Goal: Task Accomplishment & Management: Complete application form

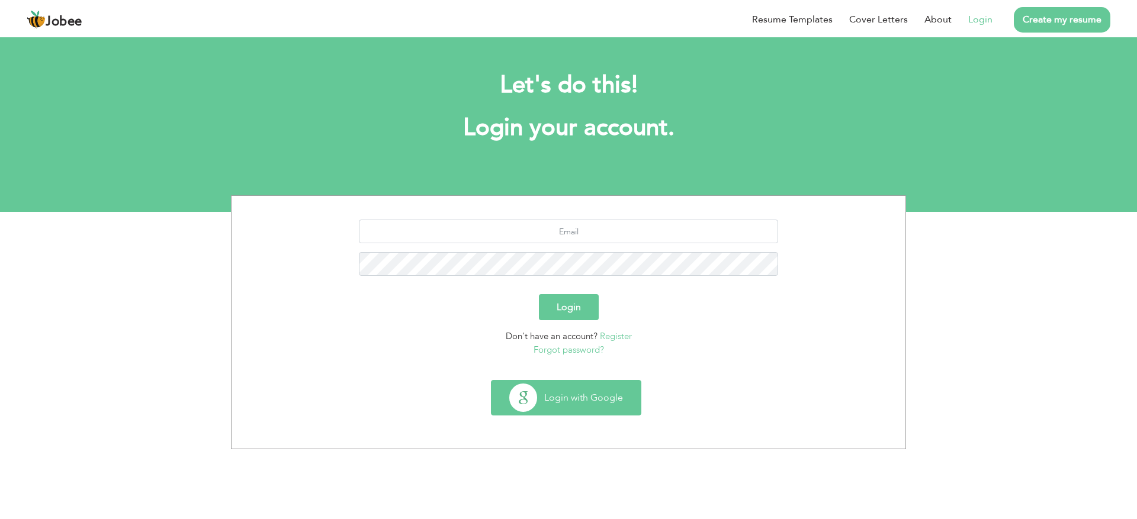
click at [574, 385] on button "Login with Google" at bounding box center [565, 398] width 149 height 34
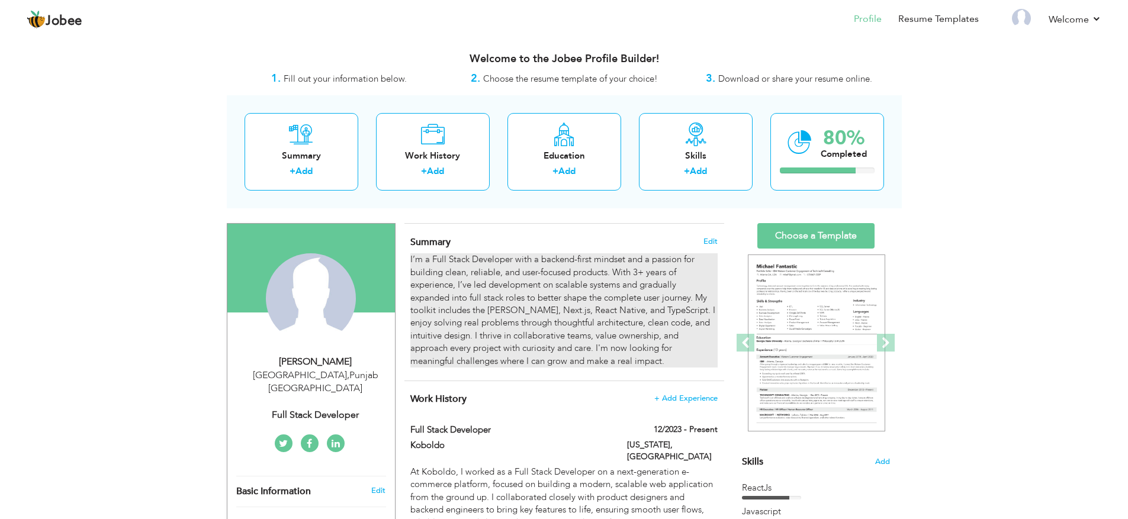
click at [640, 292] on div "I’m a Full Stack Developer with a backend-first mindset and a passion for build…" at bounding box center [563, 310] width 307 height 114
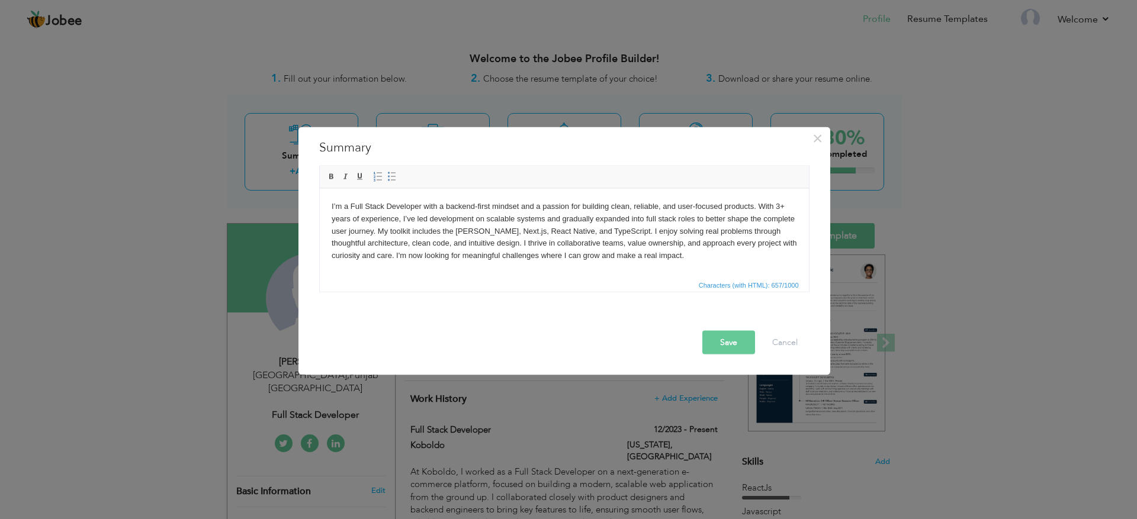
click at [787, 207] on body "I’m a Full Stack Developer with a backend-first mindset and a passion for build…" at bounding box center [563, 231] width 465 height 62
click at [725, 346] on button "Save" at bounding box center [728, 342] width 53 height 24
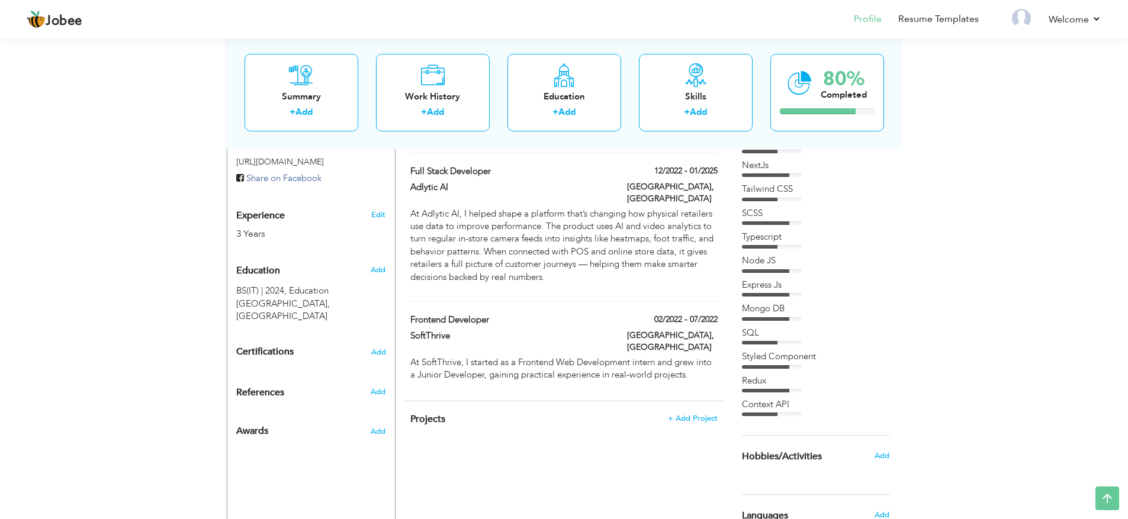
scroll to position [391, 0]
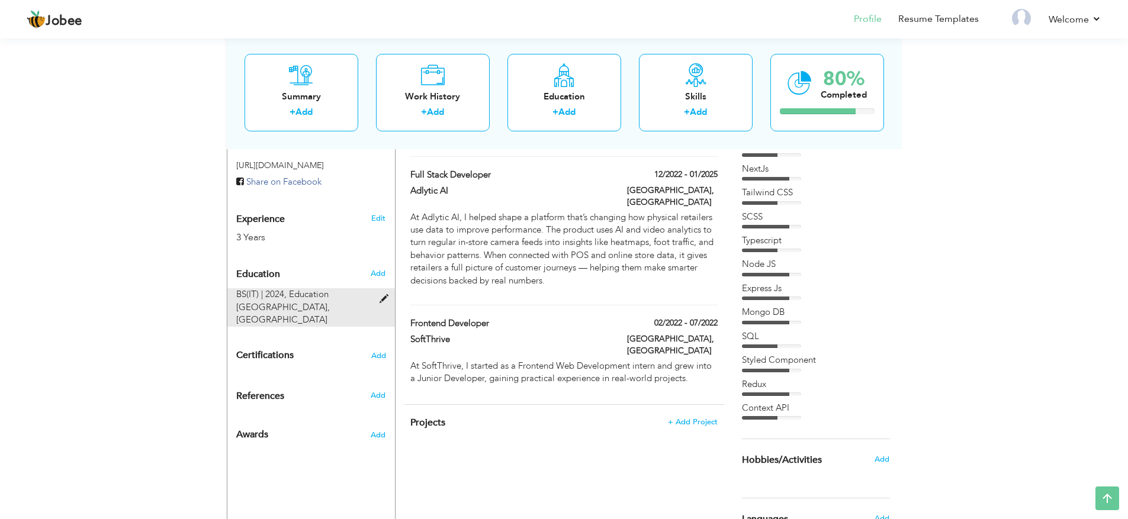
click at [330, 288] on span "Education [GEOGRAPHIC_DATA], [GEOGRAPHIC_DATA]" at bounding box center [283, 306] width 94 height 37
type input "BS(IT)"
type input "2024"
type input "Education [GEOGRAPHIC_DATA]"
radio input "true"
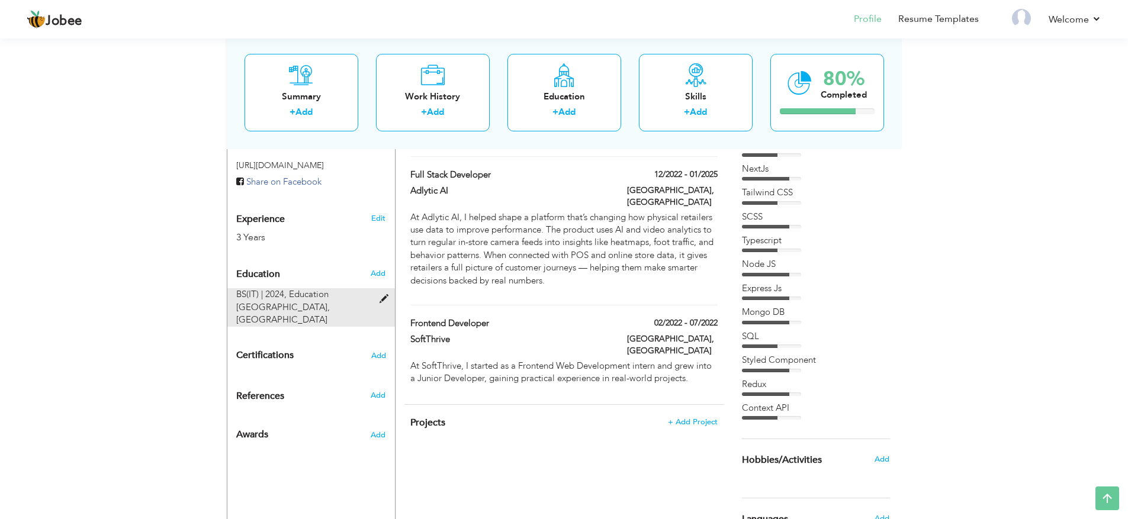
type input "[GEOGRAPHIC_DATA]"
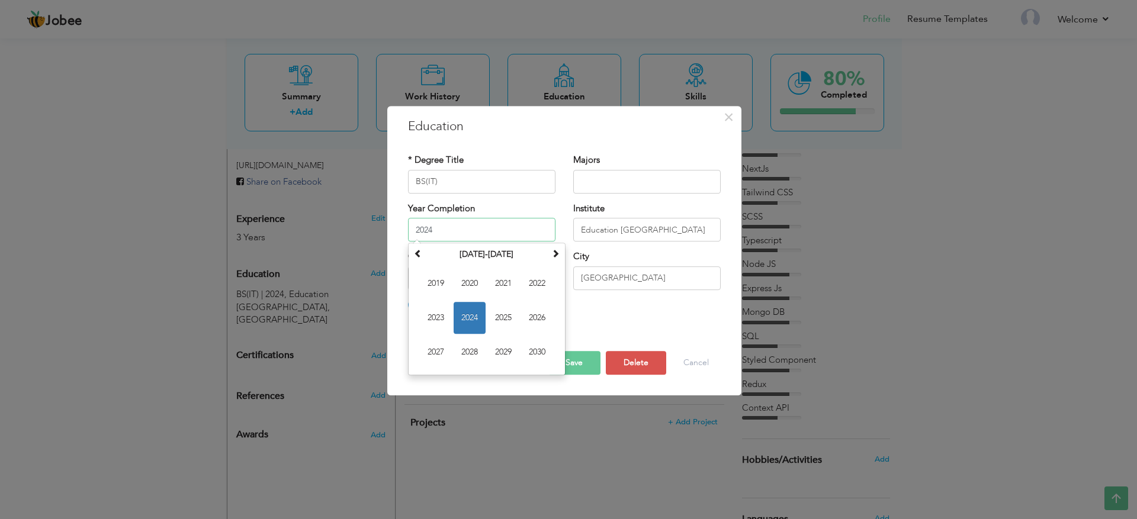
click at [449, 236] on input "2024" at bounding box center [481, 230] width 147 height 24
type input "2023"
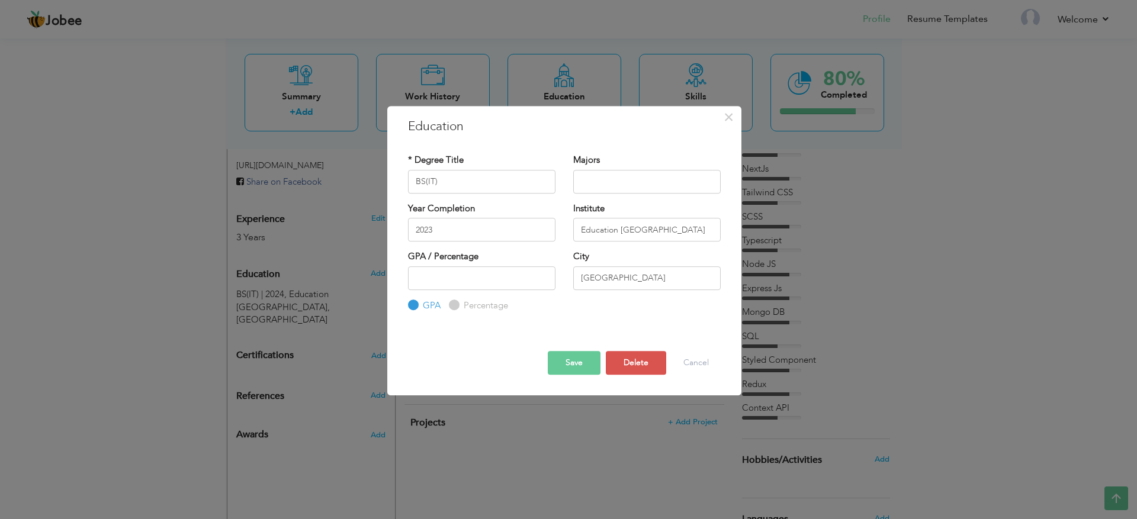
click at [597, 332] on div at bounding box center [564, 331] width 330 height 3
click at [578, 358] on button "Save" at bounding box center [574, 363] width 53 height 24
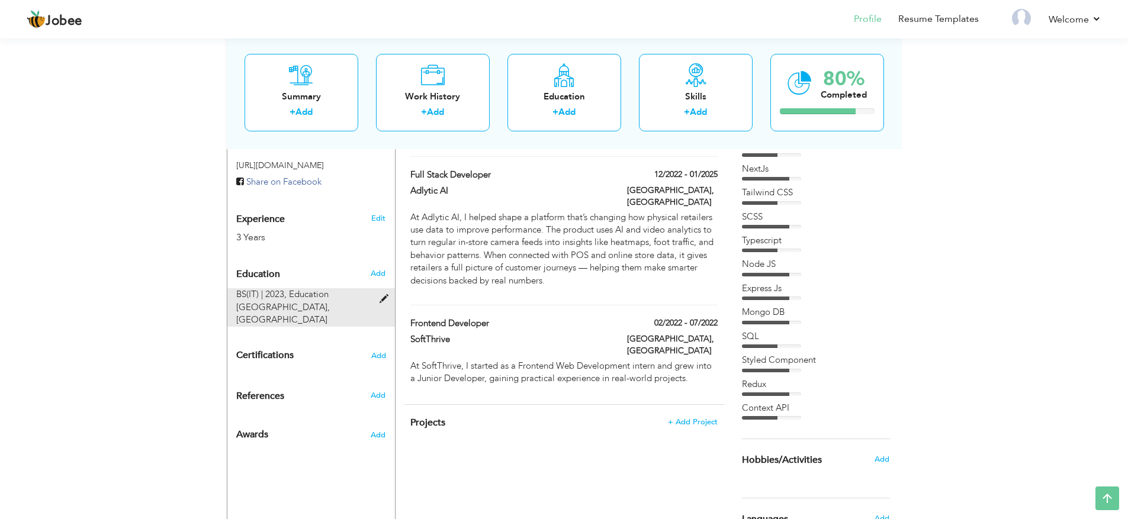
click at [330, 288] on span "Education [GEOGRAPHIC_DATA], [GEOGRAPHIC_DATA]" at bounding box center [283, 306] width 94 height 37
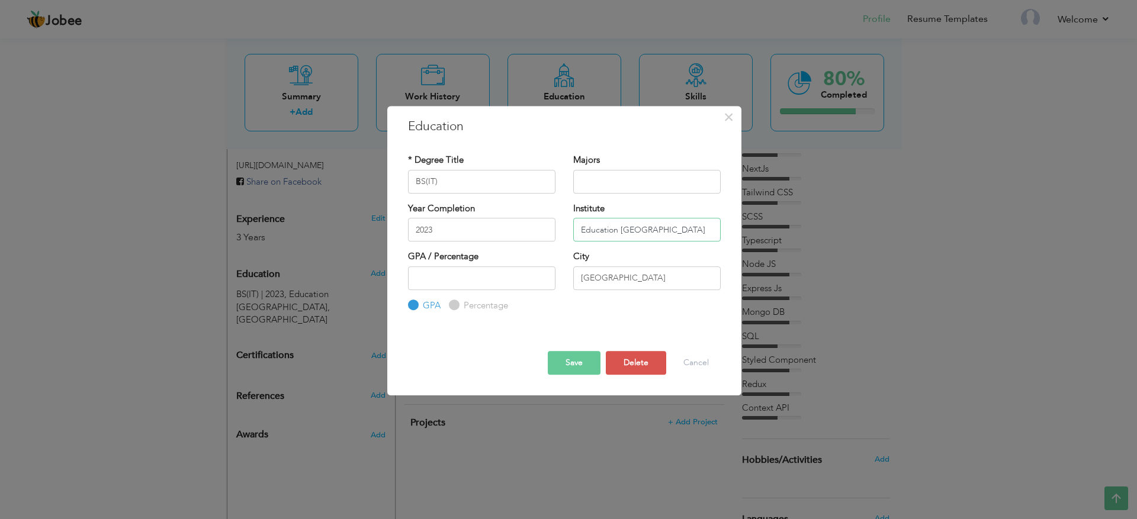
drag, startPoint x: 682, startPoint y: 229, endPoint x: 558, endPoint y: 223, distance: 124.4
click at [558, 223] on div "Year Completion 2023 [GEOGRAPHIC_DATA]" at bounding box center [564, 226] width 330 height 48
click at [715, 362] on button "Cancel" at bounding box center [695, 363] width 49 height 24
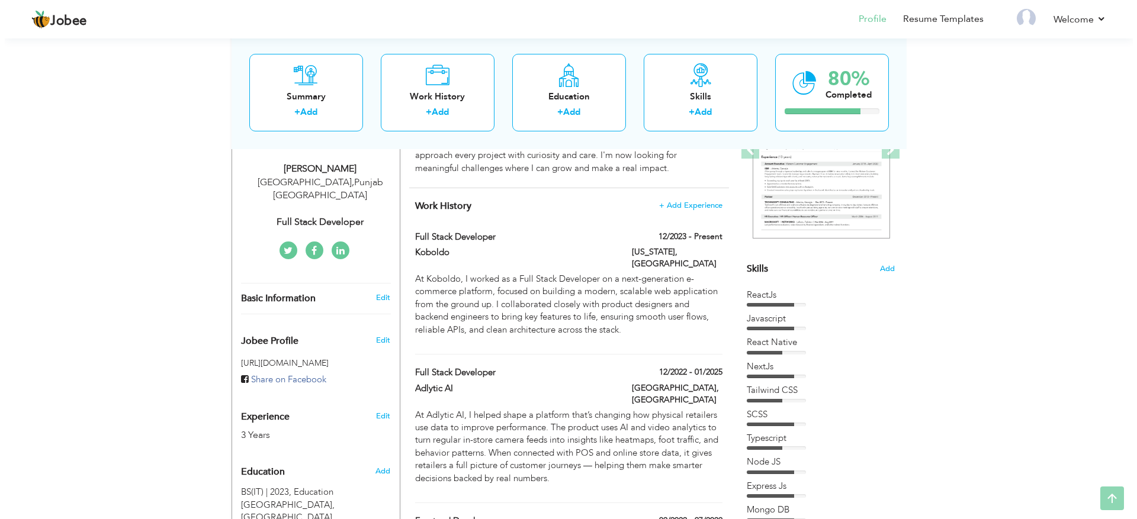
scroll to position [197, 0]
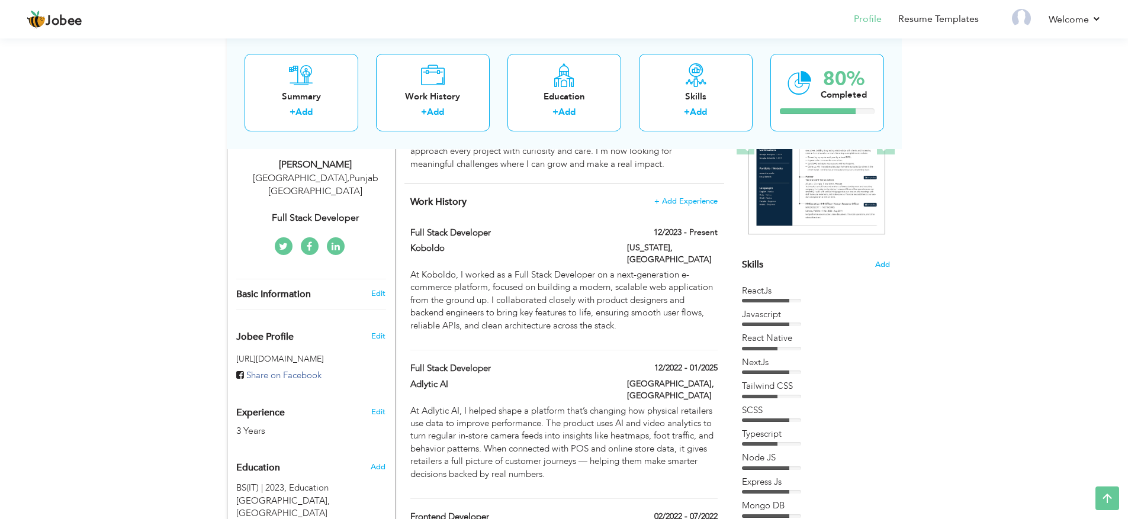
click at [871, 269] on div "Skills Add" at bounding box center [816, 149] width 148 height 246
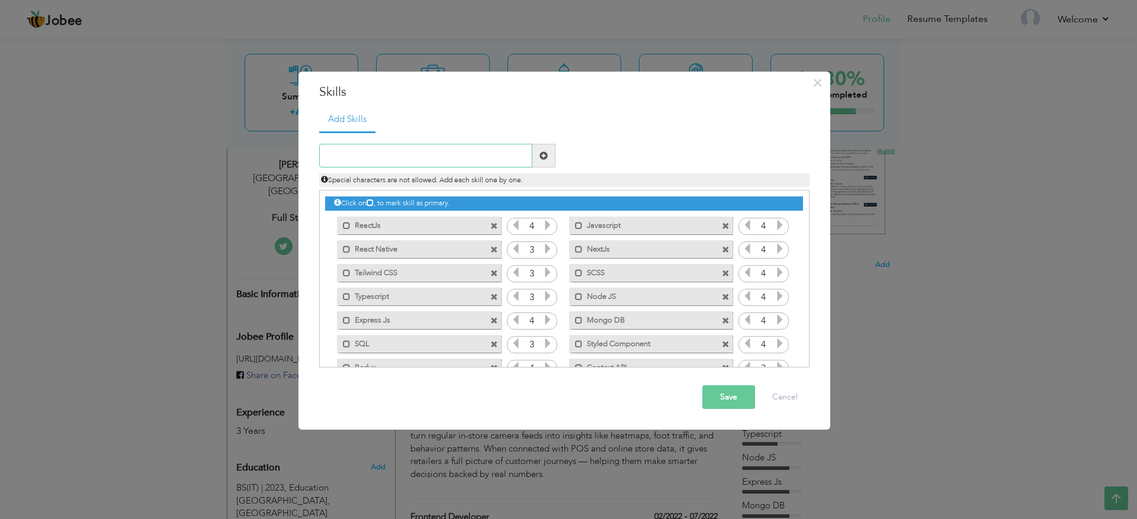
click at [460, 149] on input "text" at bounding box center [425, 156] width 213 height 24
type input "S"
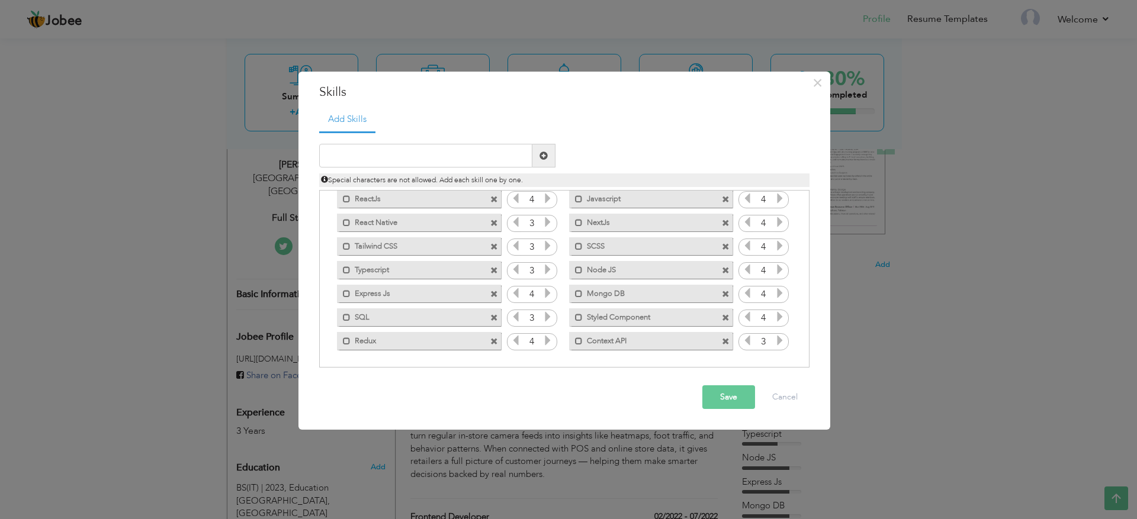
click at [493, 316] on span at bounding box center [494, 318] width 8 height 8
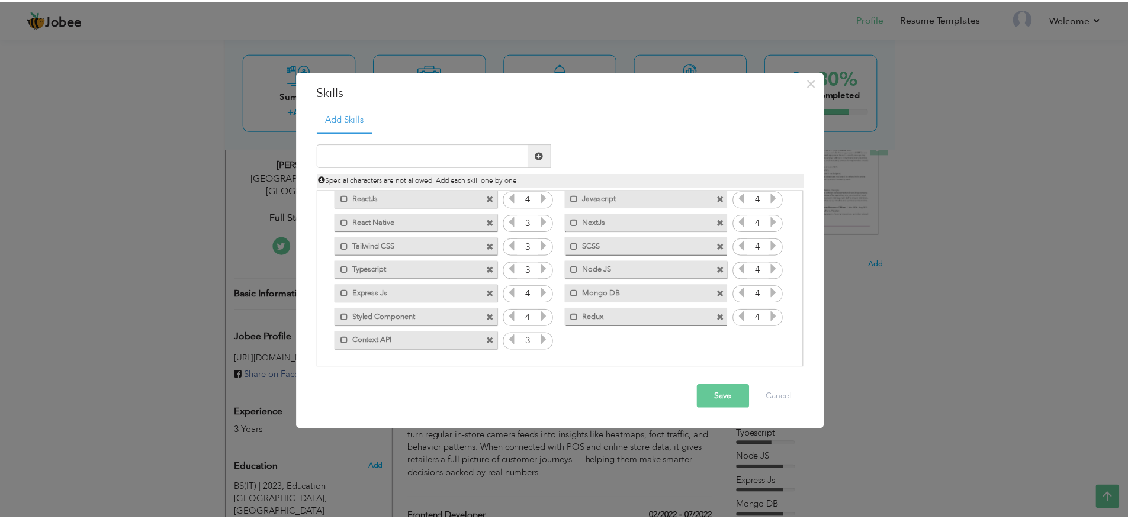
scroll to position [0, 0]
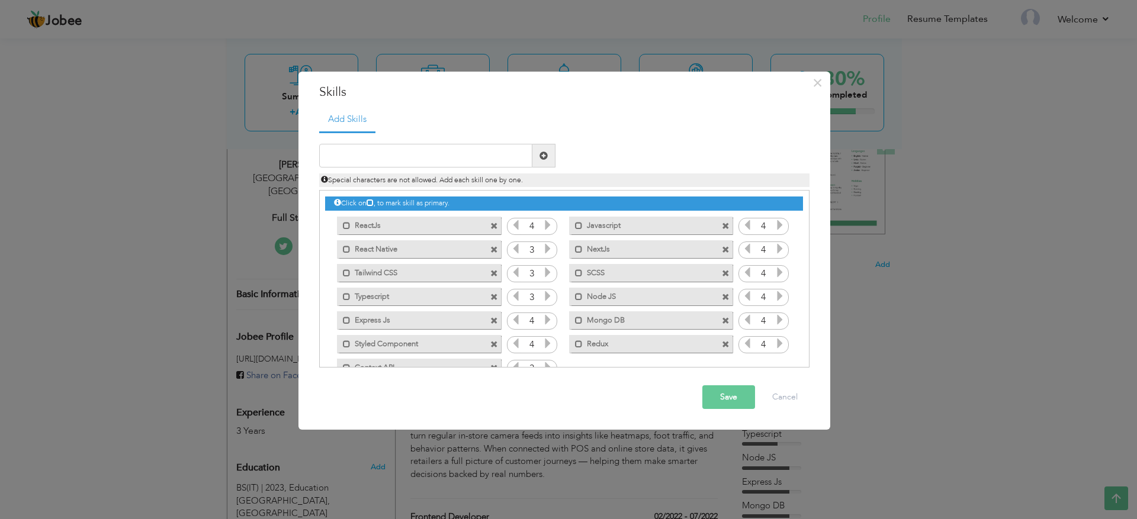
click at [788, 384] on div "Save Cancel" at bounding box center [564, 396] width 508 height 41
click at [788, 388] on button "Cancel" at bounding box center [784, 397] width 49 height 24
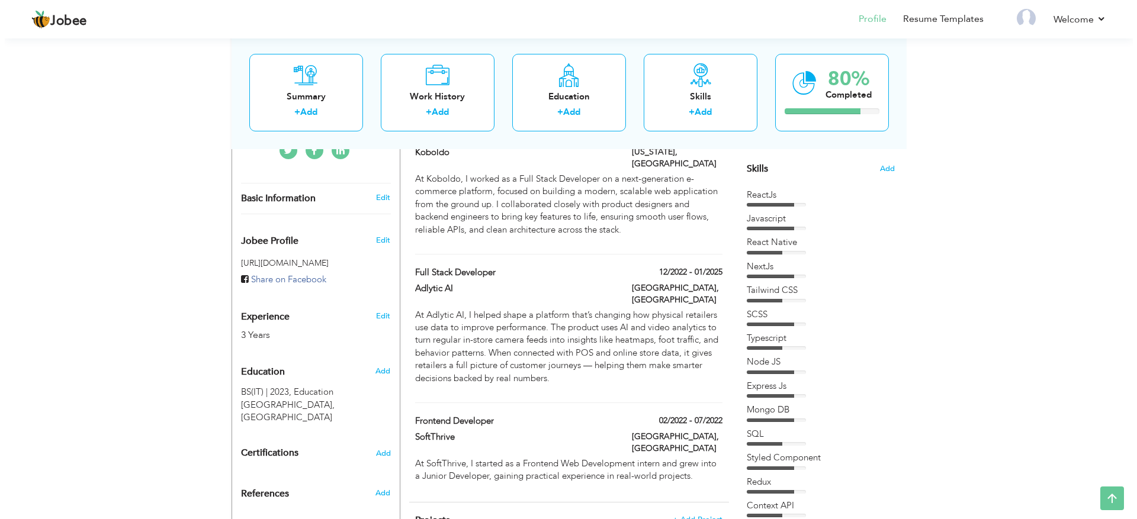
scroll to position [292, 0]
click at [874, 169] on span "Add" at bounding box center [881, 170] width 15 height 11
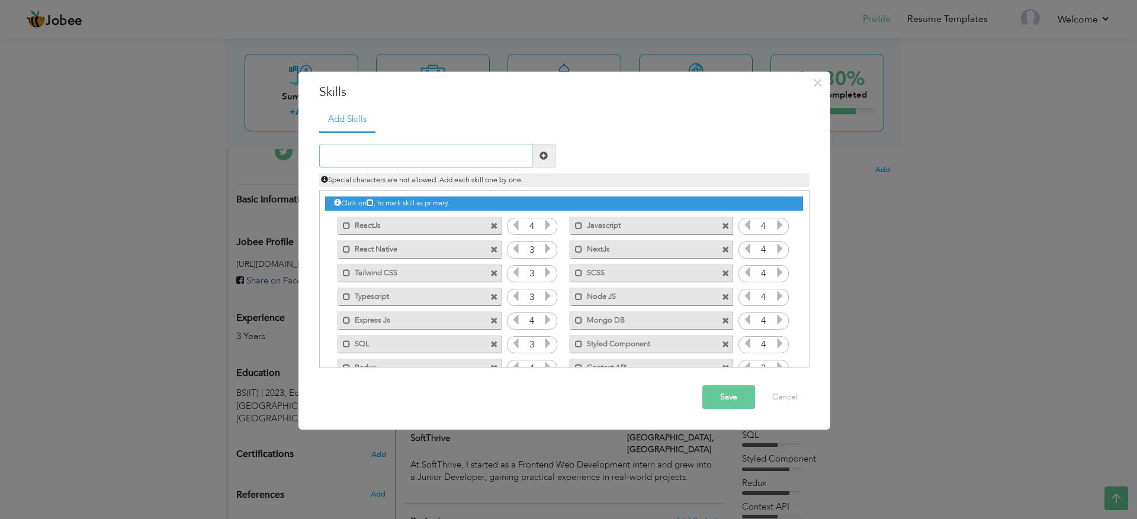
scroll to position [27, 0]
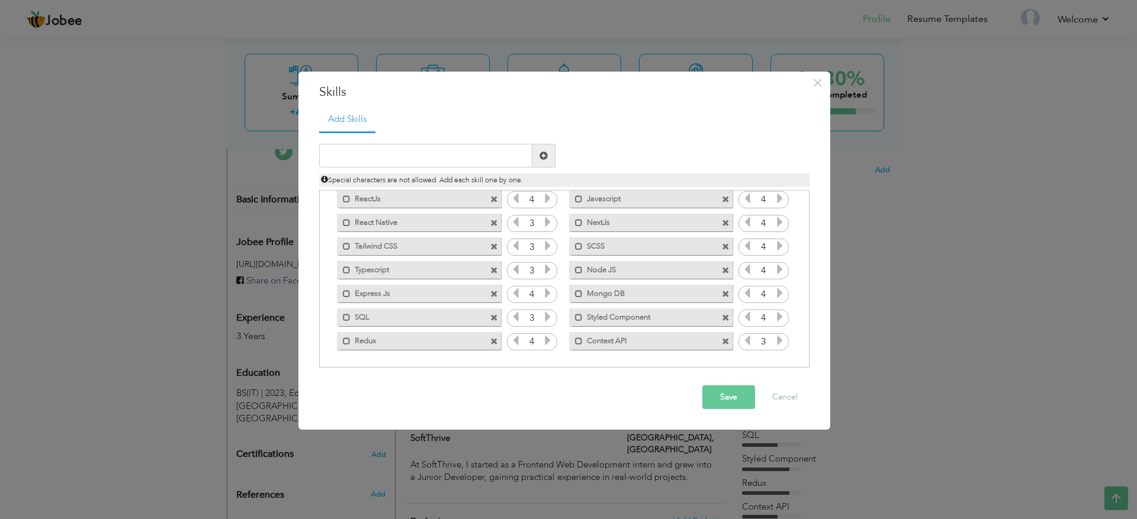
click at [490, 320] on span at bounding box center [494, 318] width 8 height 8
click at [786, 388] on button "Cancel" at bounding box center [784, 397] width 49 height 24
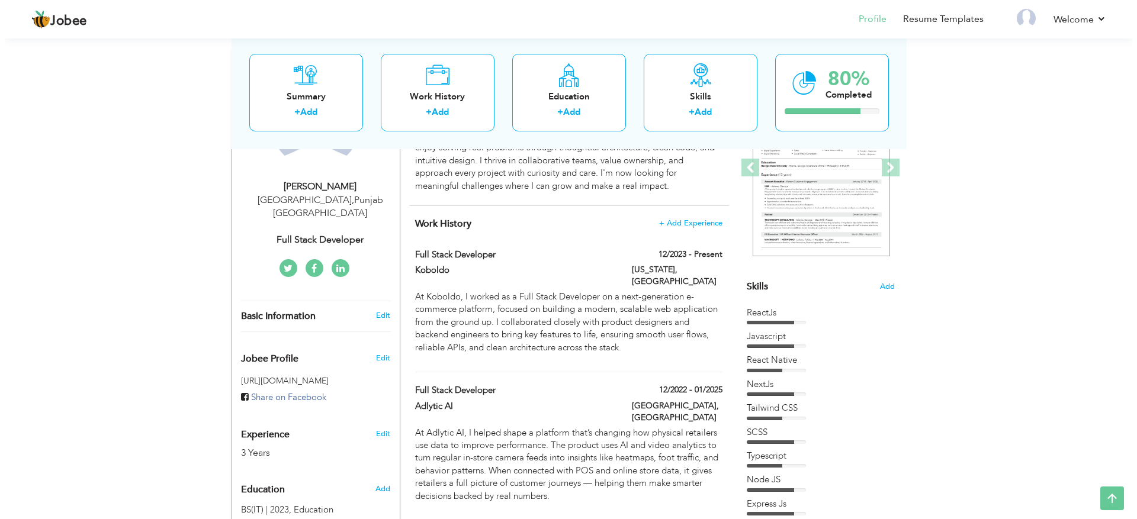
scroll to position [168, 0]
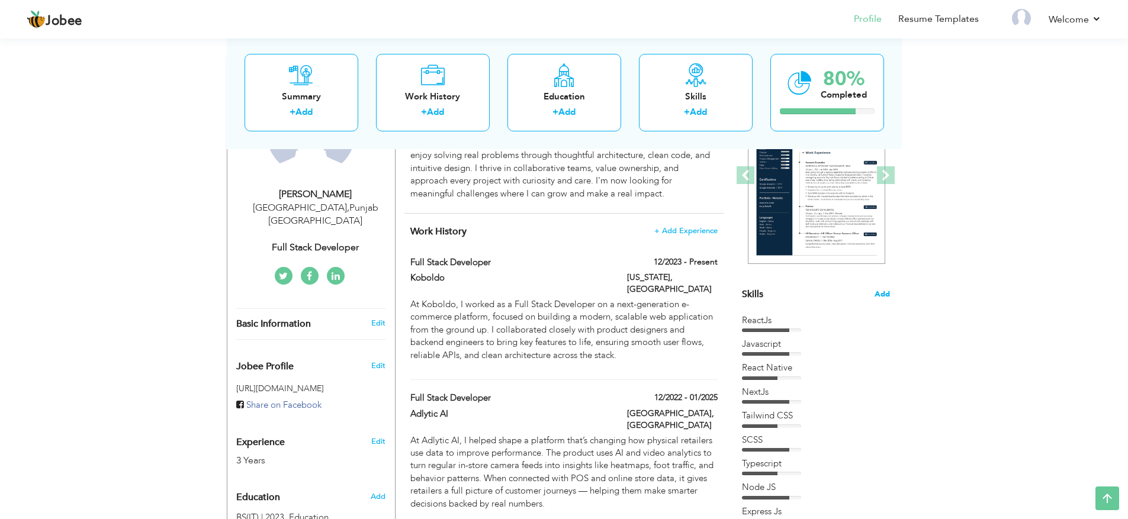
click at [878, 293] on span "Add" at bounding box center [881, 294] width 15 height 11
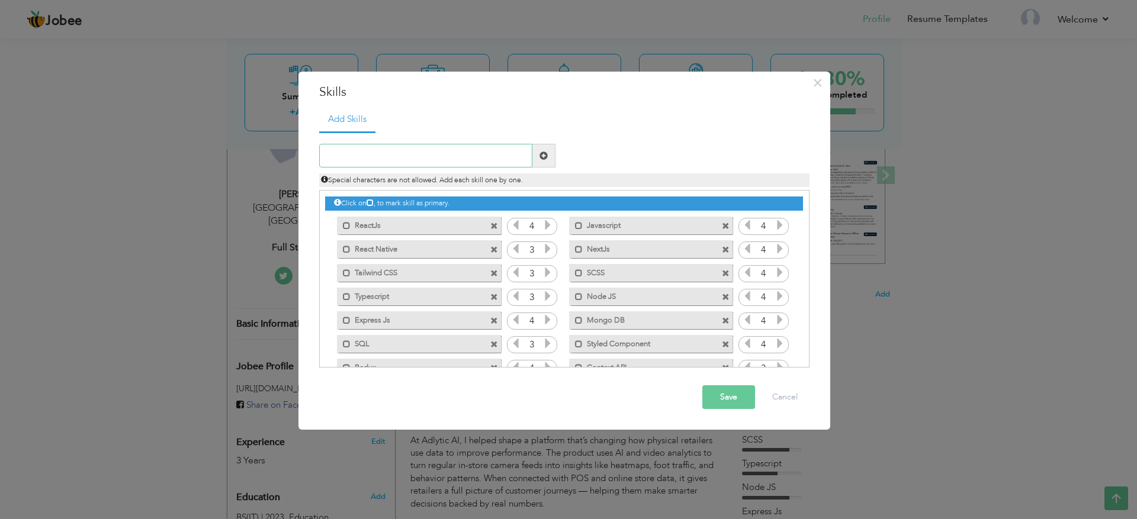
scroll to position [27, 0]
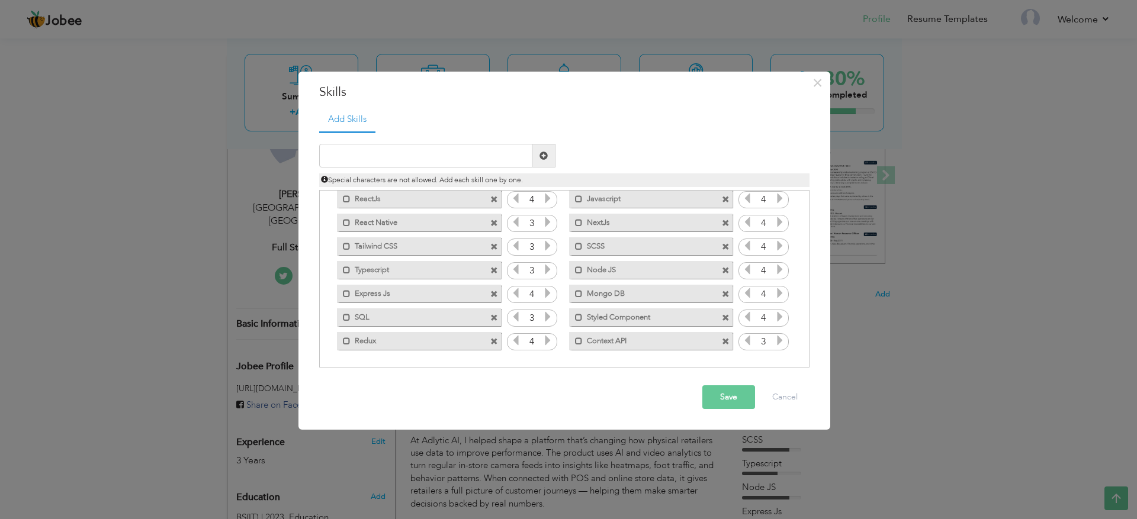
click at [492, 314] on span at bounding box center [494, 318] width 8 height 8
click at [439, 152] on input "text" at bounding box center [425, 156] width 213 height 24
click at [337, 156] on input "Subabase" at bounding box center [425, 156] width 213 height 24
type input "Supabase"
click at [542, 165] on span at bounding box center [543, 156] width 23 height 24
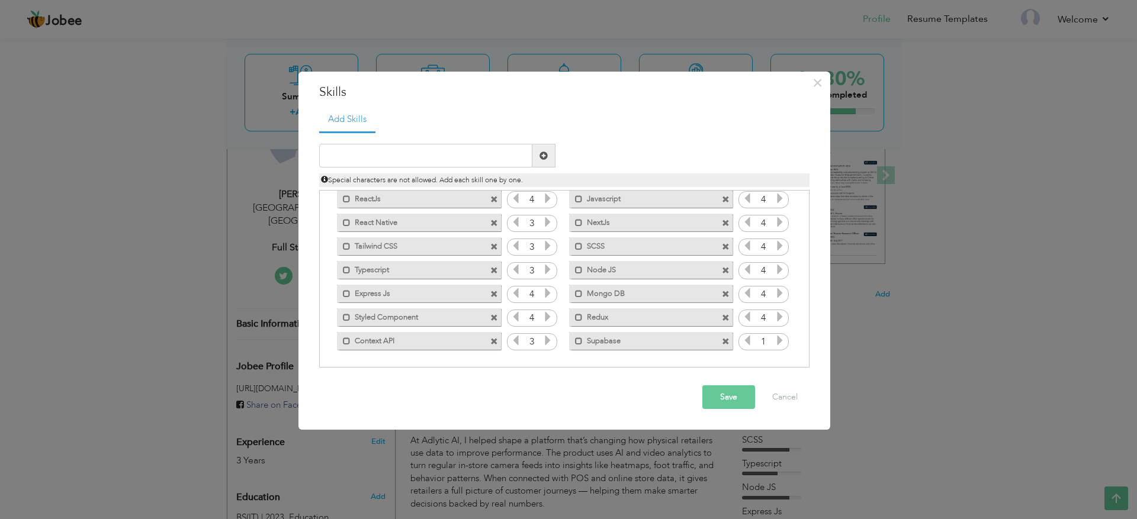
click at [774, 343] on icon at bounding box center [779, 340] width 11 height 11
click at [736, 386] on button "Save" at bounding box center [728, 397] width 53 height 24
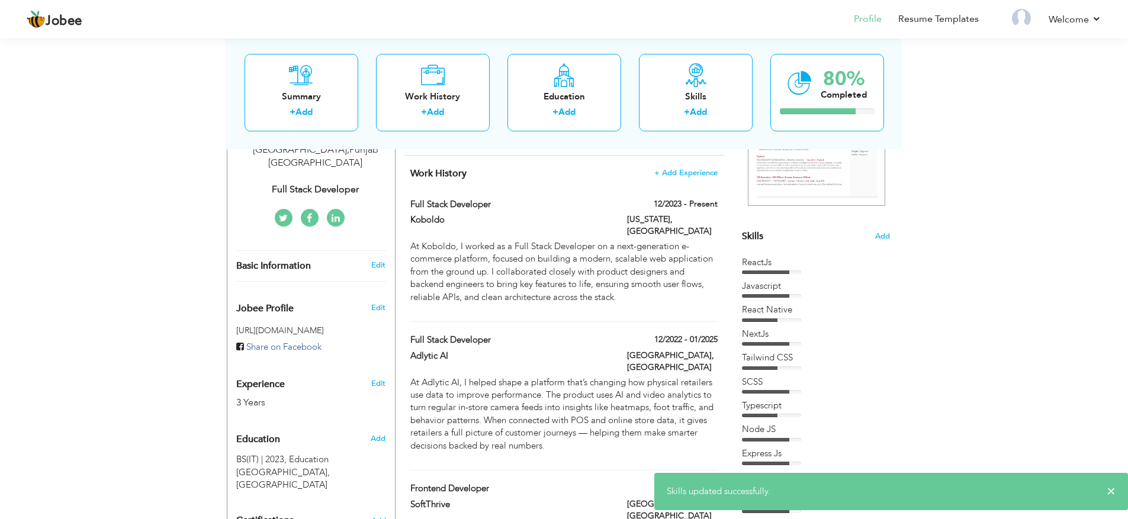
scroll to position [229, 0]
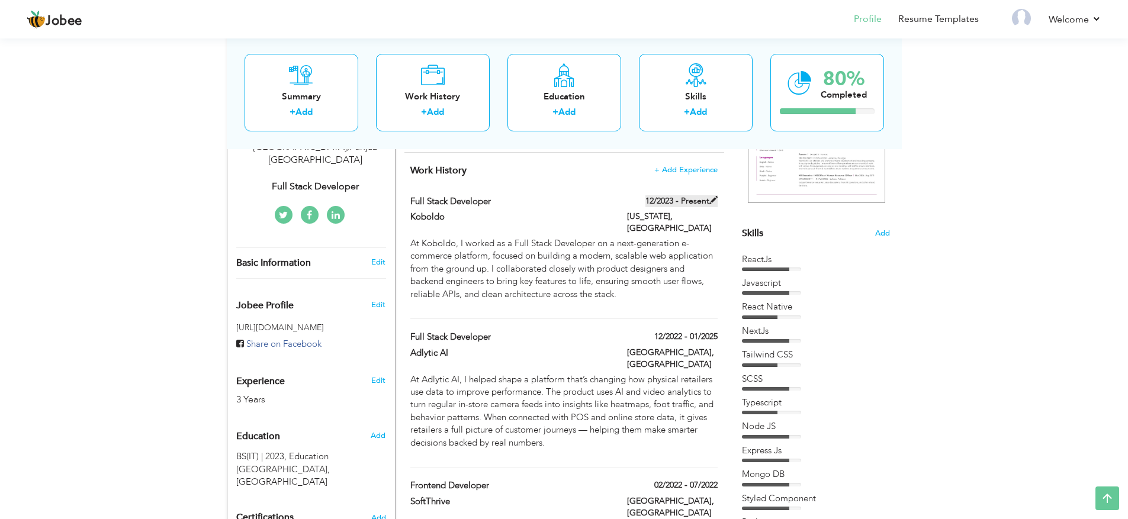
click at [707, 199] on label "12/2023 - Present" at bounding box center [681, 201] width 72 height 12
type input "Full Stack Developer"
type input "Koboldo"
type input "12/2023"
type input "[GEOGRAPHIC_DATA]"
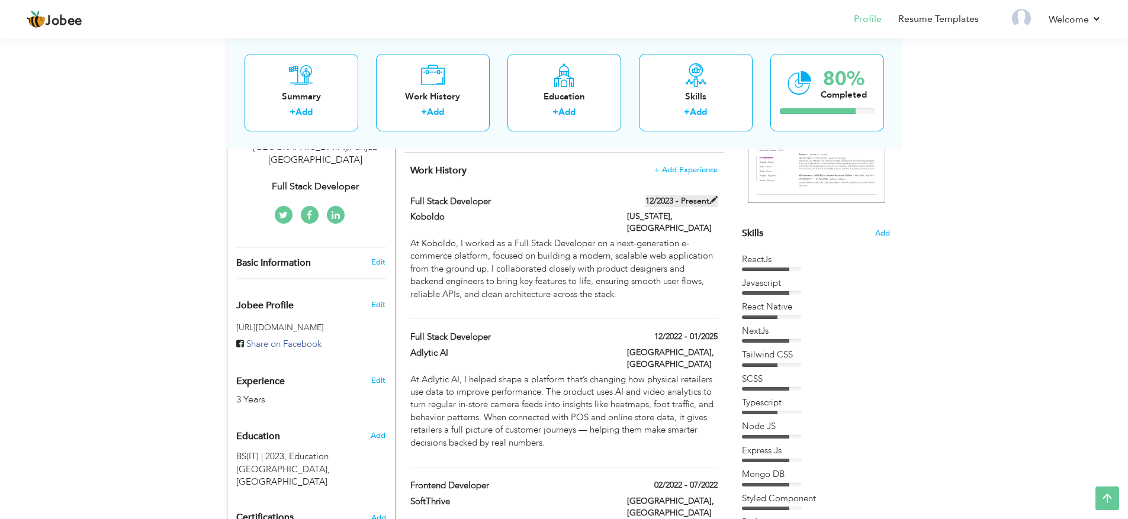
type input "[US_STATE]"
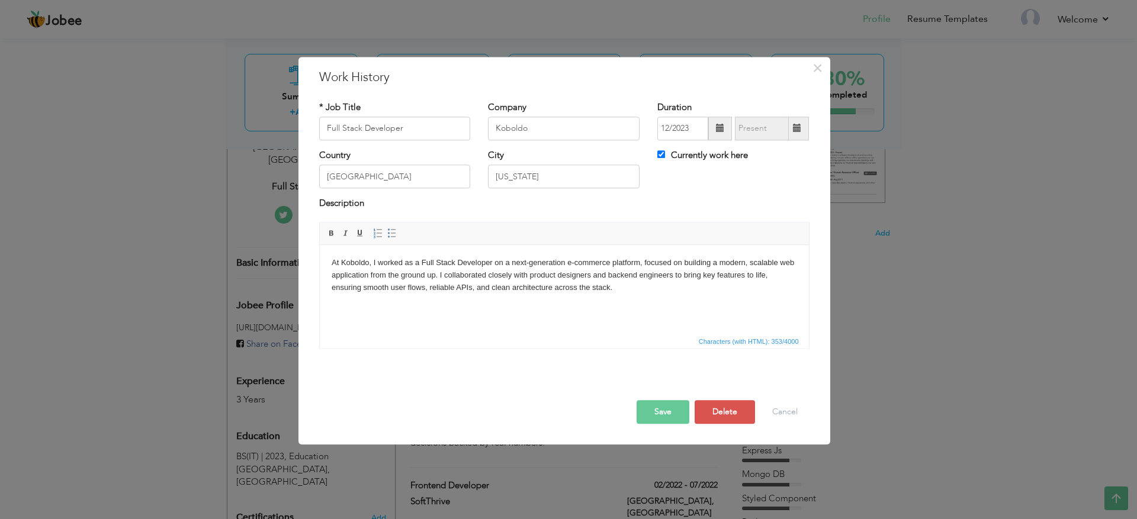
click at [712, 150] on label "Currently work here" at bounding box center [702, 155] width 91 height 12
click at [665, 150] on input "Currently work here" at bounding box center [661, 154] width 8 height 8
checkbox input "false"
click at [796, 134] on span at bounding box center [797, 129] width 23 height 24
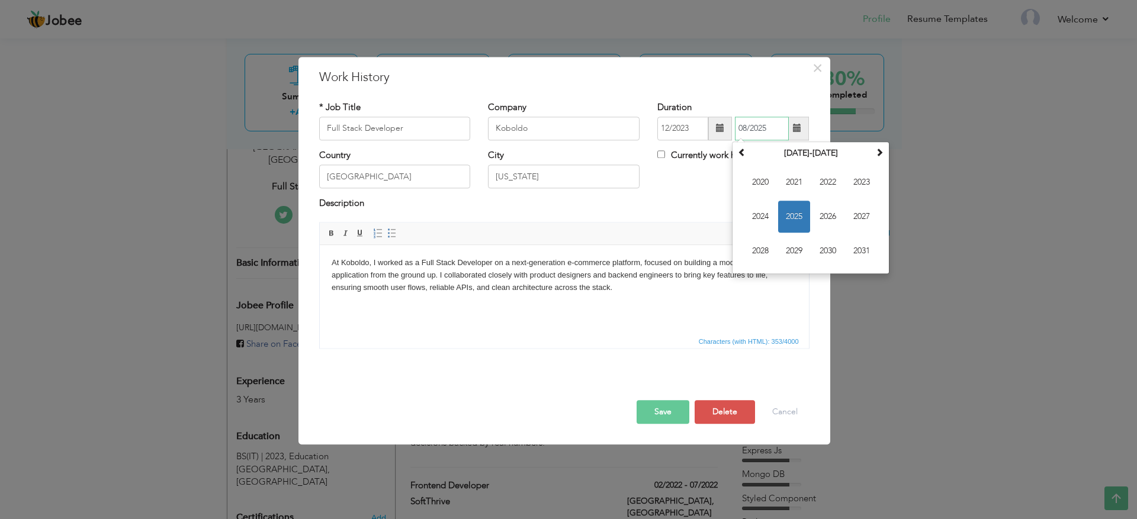
click at [746, 130] on input "08/2025" at bounding box center [762, 129] width 54 height 24
type input "04/2025"
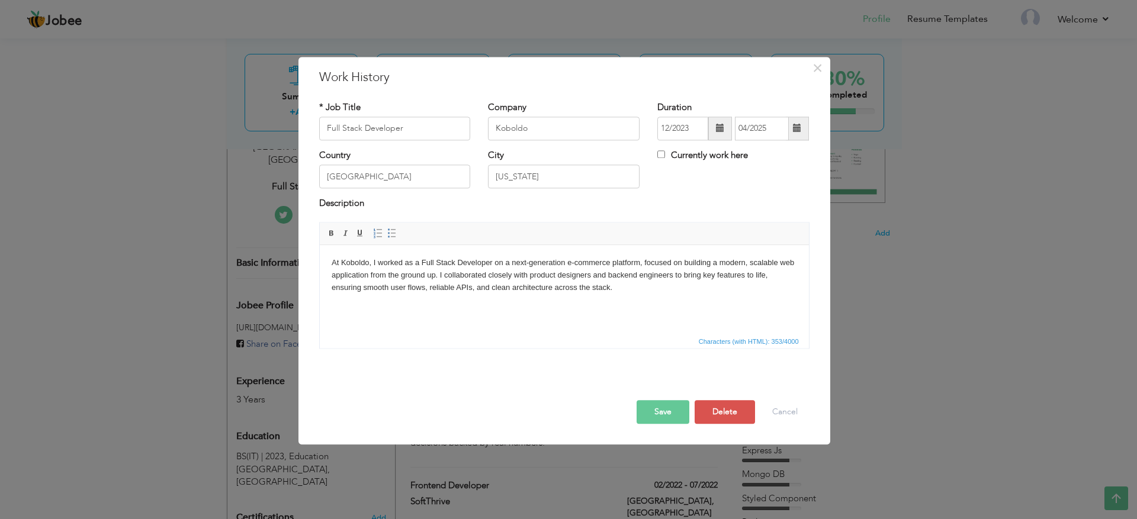
click at [724, 171] on div "Currently work here" at bounding box center [732, 161] width 169 height 24
click at [668, 404] on button "Save" at bounding box center [662, 412] width 53 height 24
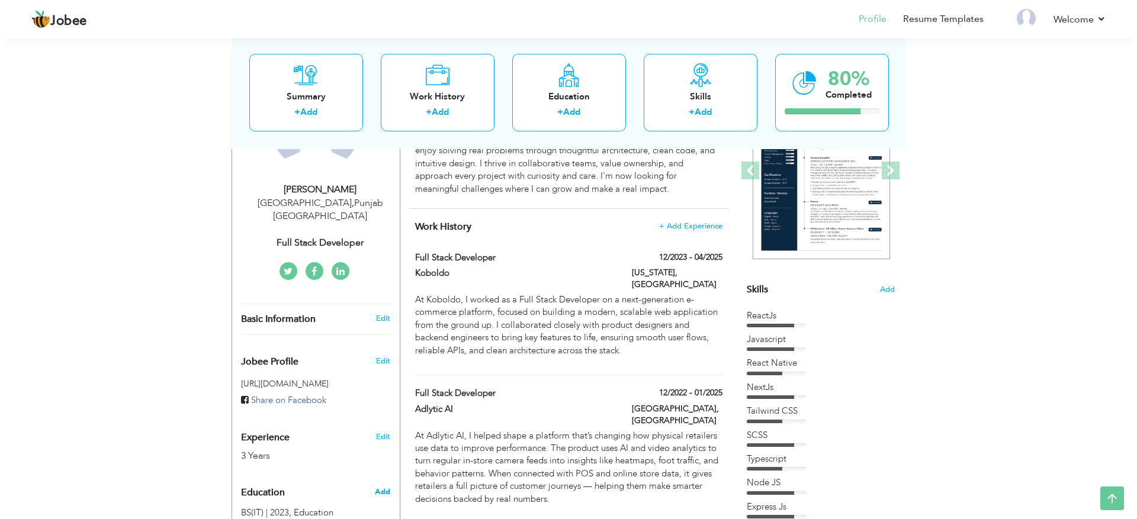
scroll to position [157, 0]
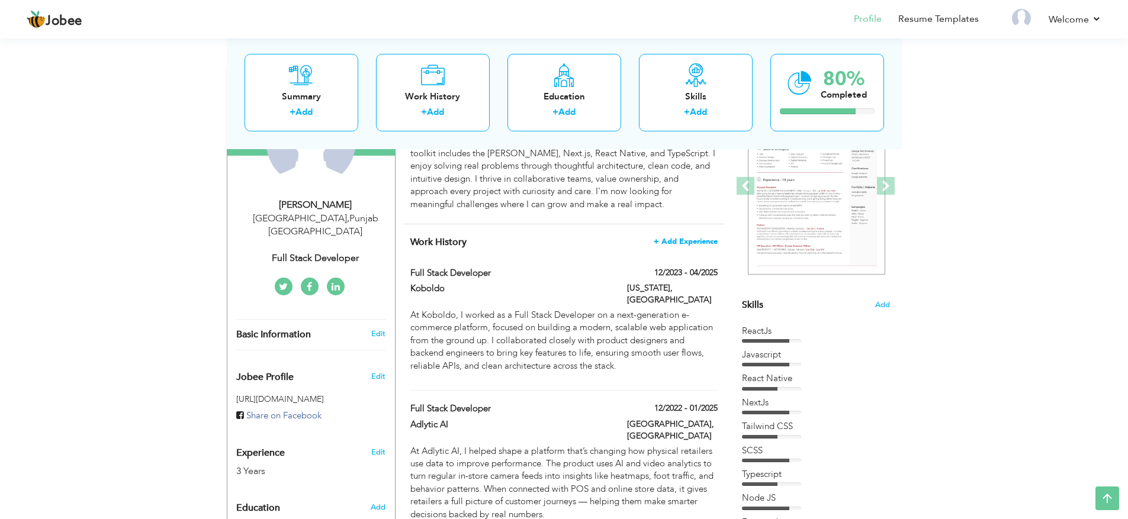
click at [705, 242] on span "+ Add Experience" at bounding box center [686, 241] width 64 height 8
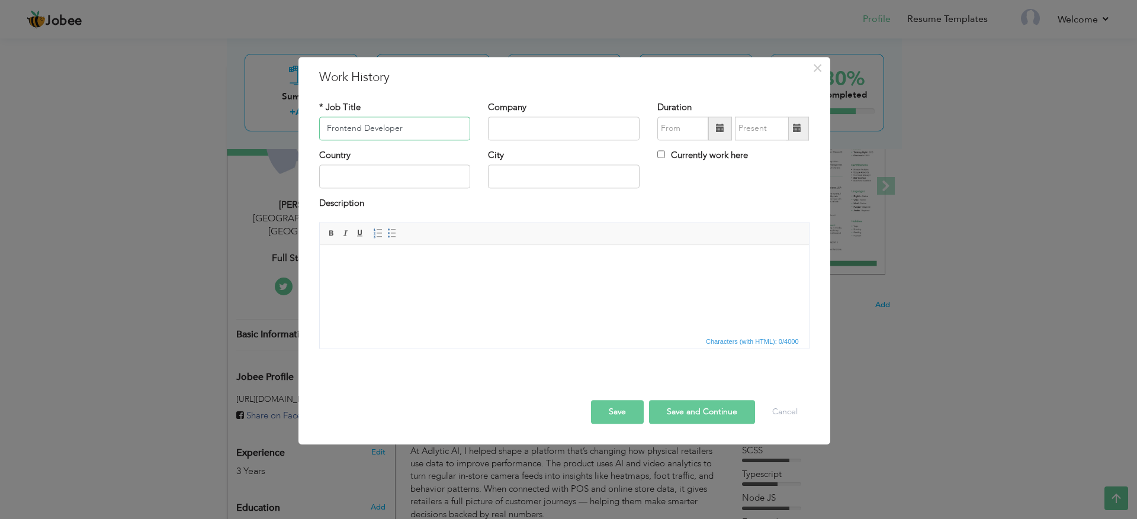
type input "Frontend Developer"
click at [526, 128] on input "text" at bounding box center [564, 129] width 152 height 24
type input "OrbiThinx"
click at [591, 146] on div "Company OrbiThinx" at bounding box center [563, 125] width 169 height 48
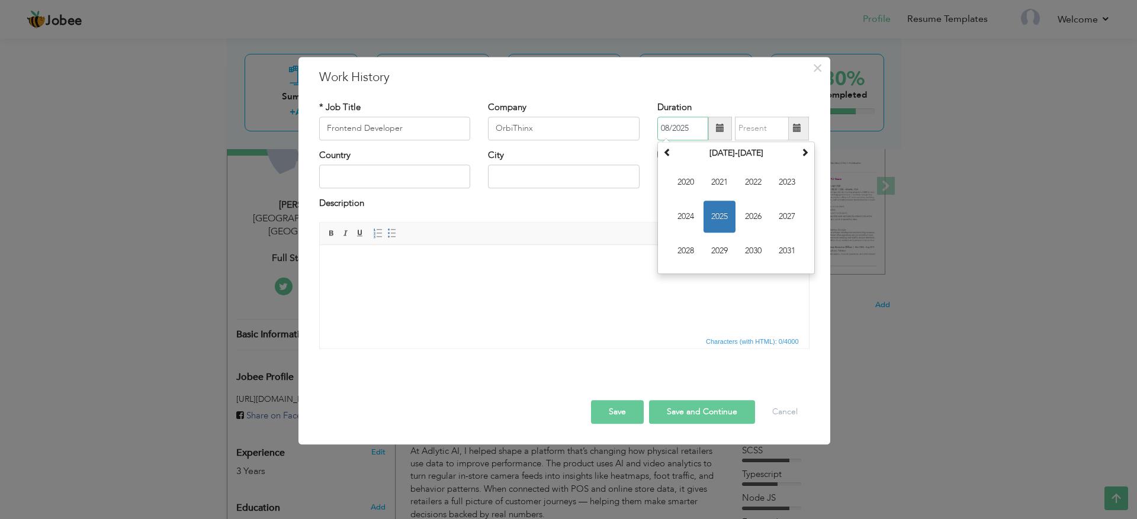
click at [691, 134] on input "08/2025" at bounding box center [682, 129] width 51 height 24
click at [670, 125] on input "08/2025" at bounding box center [682, 129] width 51 height 24
type input "04/2025"
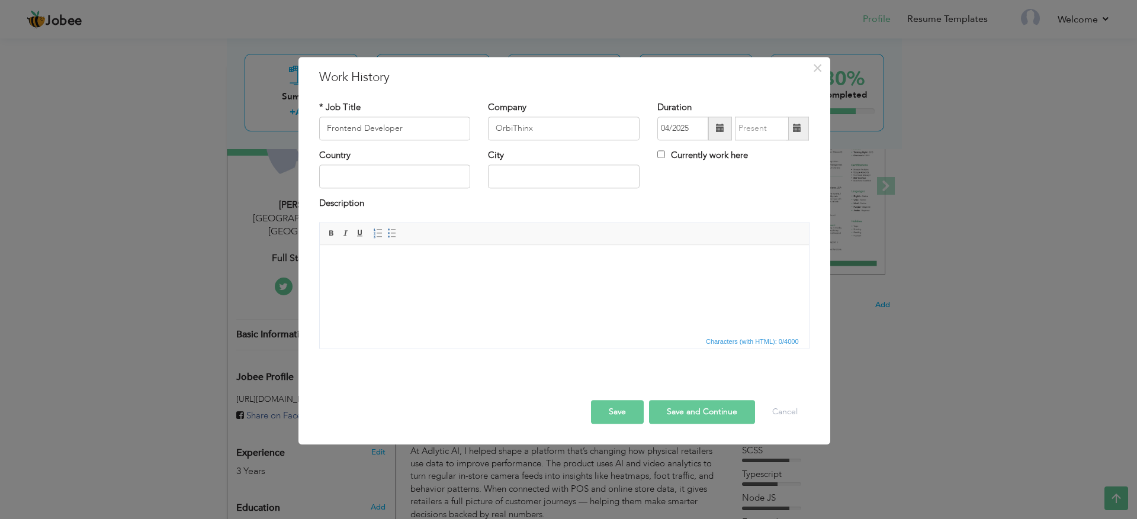
click at [649, 156] on div "Currently work here" at bounding box center [732, 161] width 169 height 24
click at [661, 157] on input "Currently work here" at bounding box center [661, 154] width 8 height 8
checkbox input "true"
click at [406, 176] on input "text" at bounding box center [395, 177] width 152 height 24
type input "[GEOGRAPHIC_DATA]"
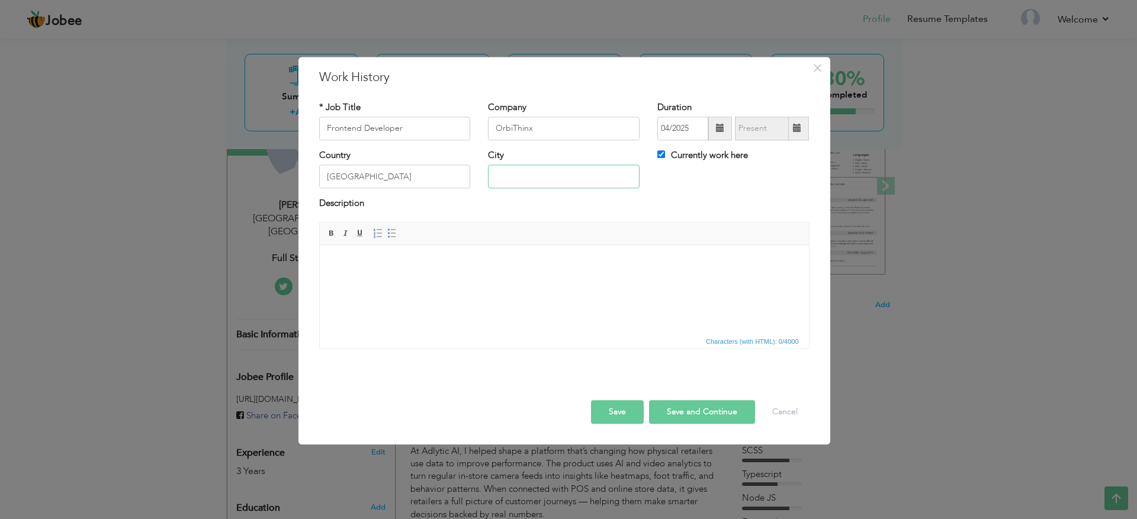
type input "Kasur"
click at [507, 172] on input "Kasur" at bounding box center [564, 177] width 152 height 24
type input "[GEOGRAPHIC_DATA]"
click at [488, 281] on html at bounding box center [563, 263] width 489 height 36
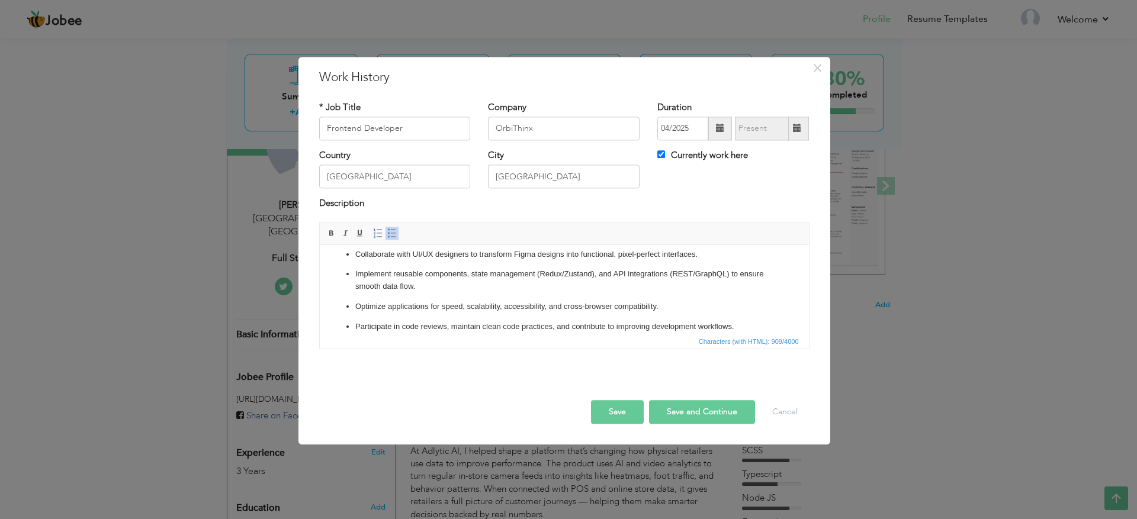
scroll to position [92, 0]
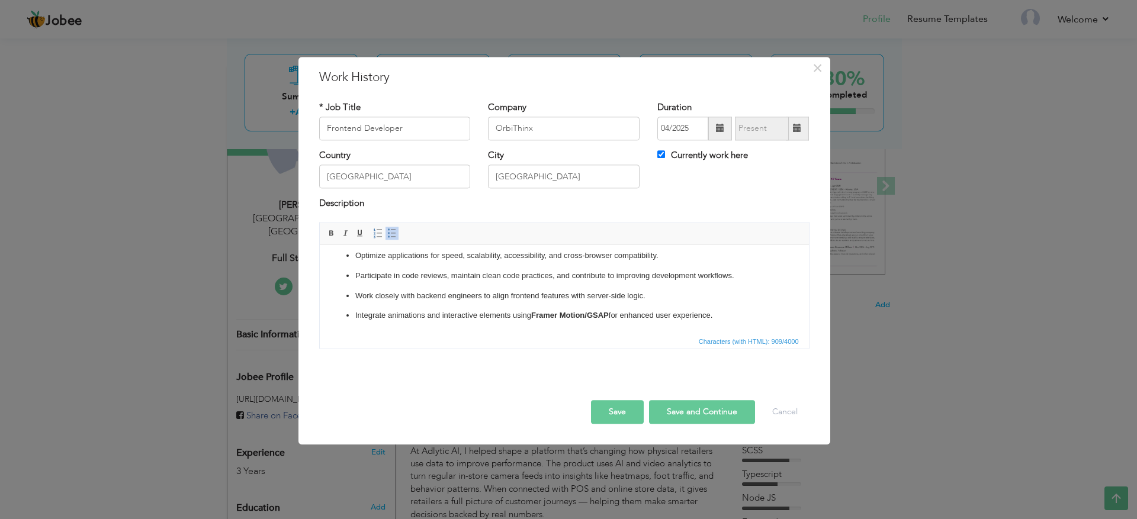
click at [608, 317] on strong "Framer Motion/GSAP" at bounding box center [569, 315] width 78 height 9
drag, startPoint x: 717, startPoint y: 316, endPoint x: 339, endPoint y: 313, distance: 378.9
click at [339, 313] on ul "Develop and maintain responsive, high-performance web applications using React.…" at bounding box center [563, 243] width 465 height 157
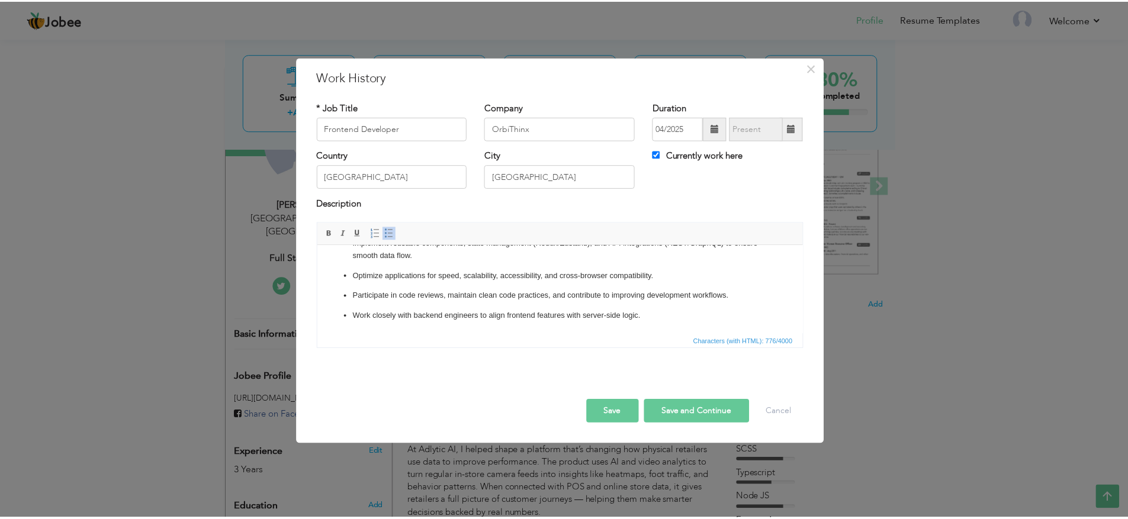
scroll to position [0, 0]
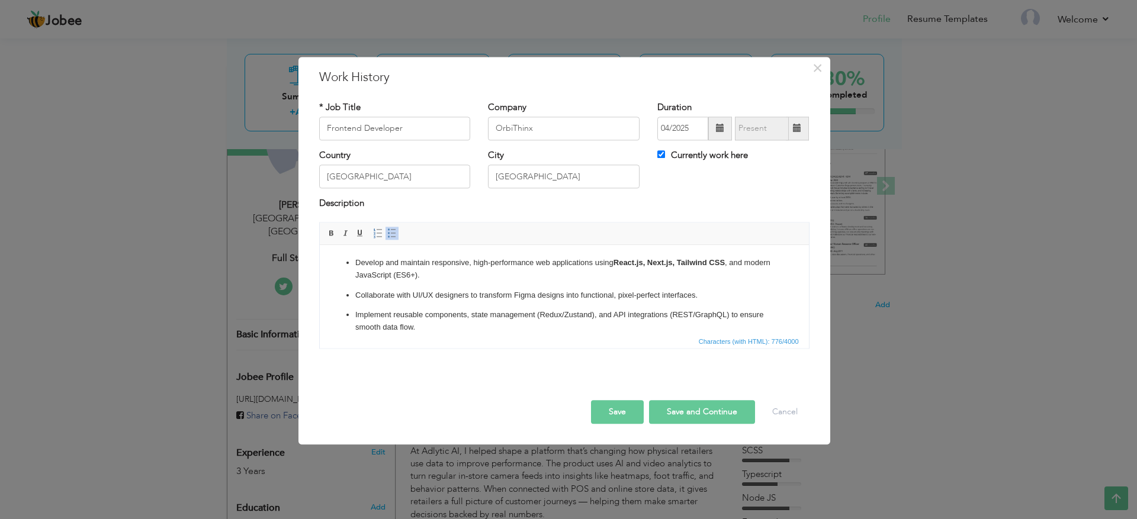
click at [614, 414] on button "Save" at bounding box center [617, 412] width 53 height 24
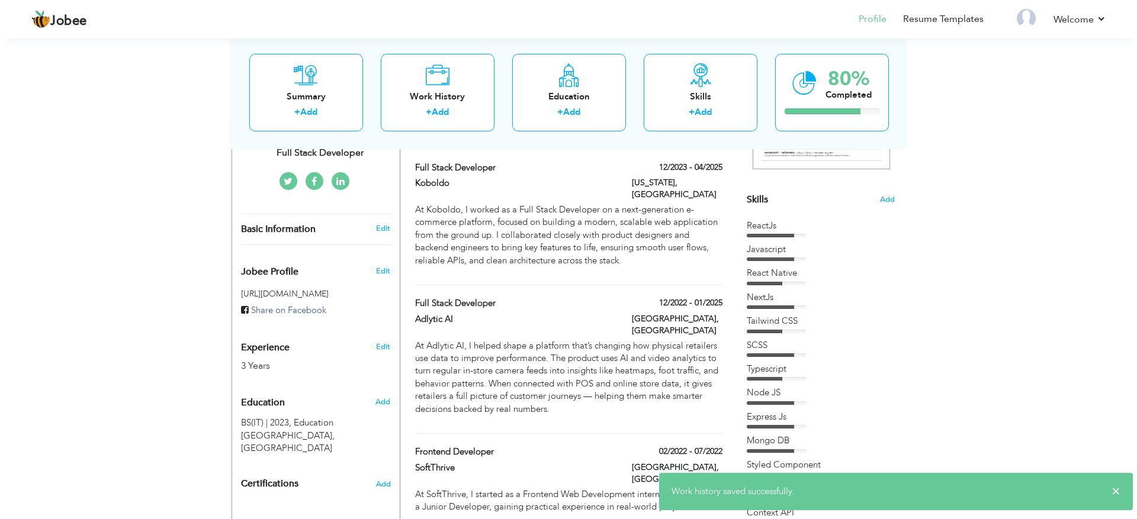
scroll to position [269, 0]
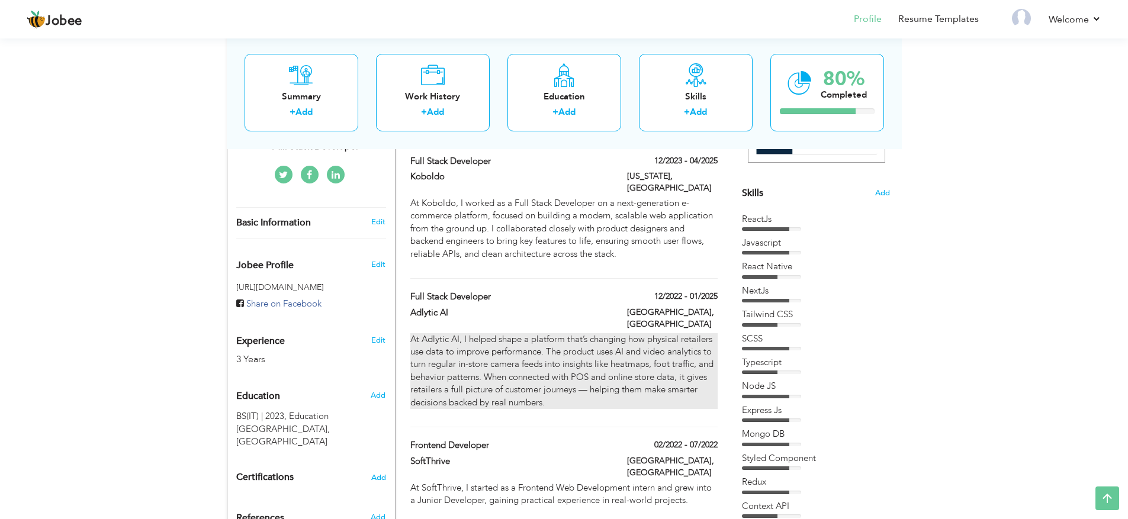
click at [667, 333] on p "At Adlytic AI, I helped shape a platform that’s changing how physical retailers…" at bounding box center [563, 371] width 307 height 76
type input "Full Stack Developer"
type input "Adlytic AI"
type input "12/2022"
type input "01/2025"
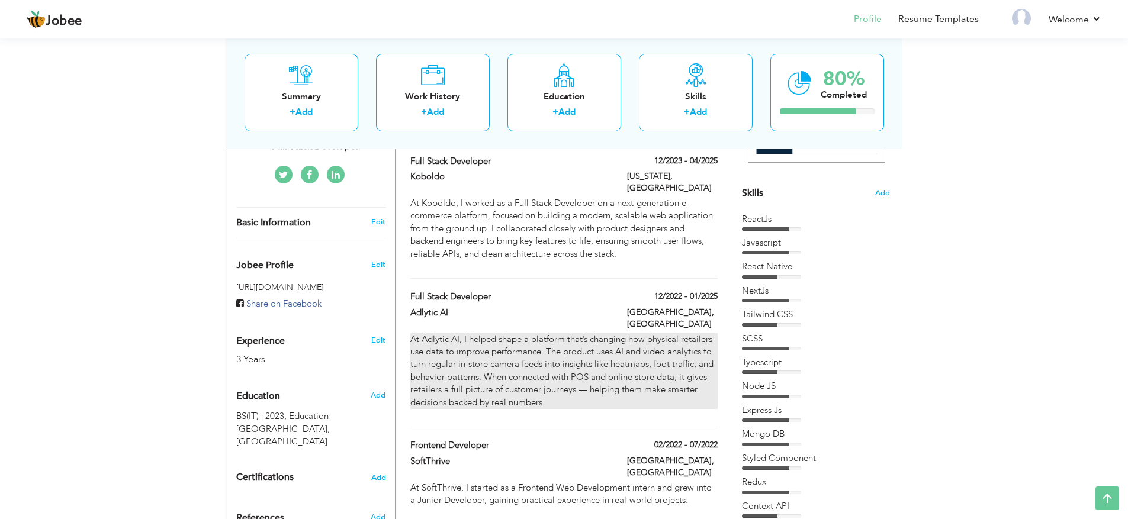
checkbox input "false"
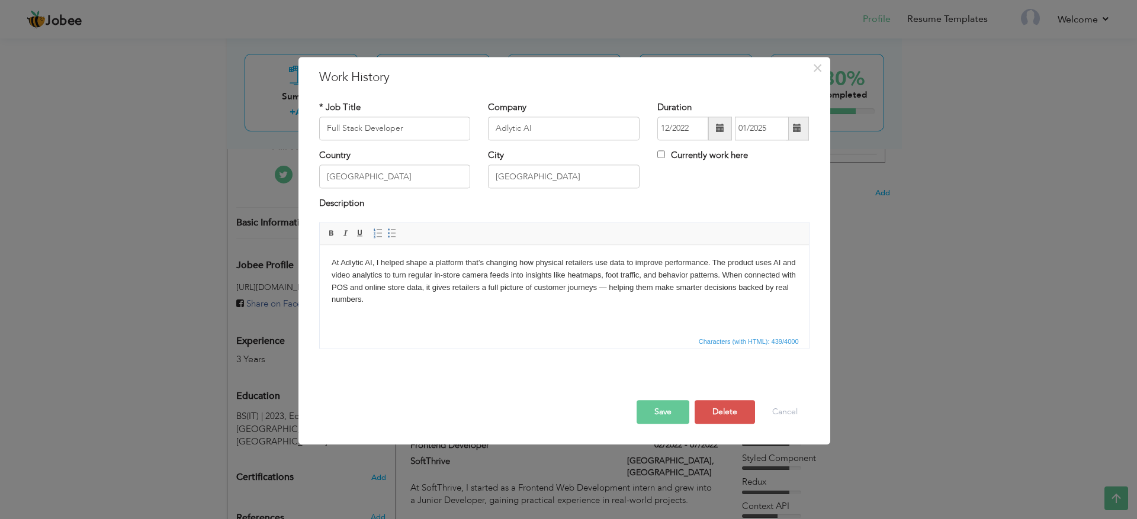
click at [564, 274] on p "At Adlytic AI, I helped shape a platform that’s changing how physical retailers…" at bounding box center [563, 281] width 465 height 49
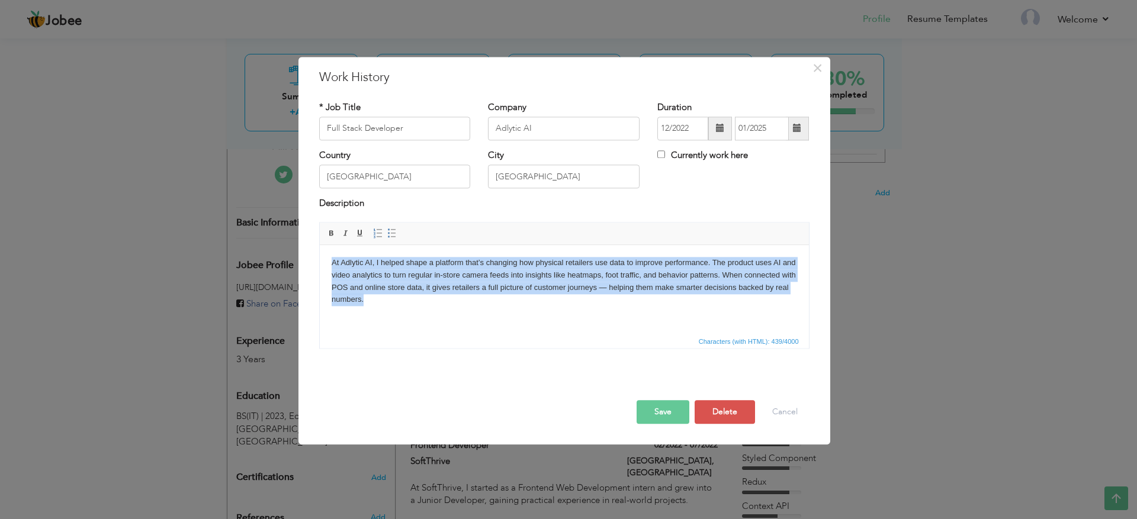
scroll to position [98, 0]
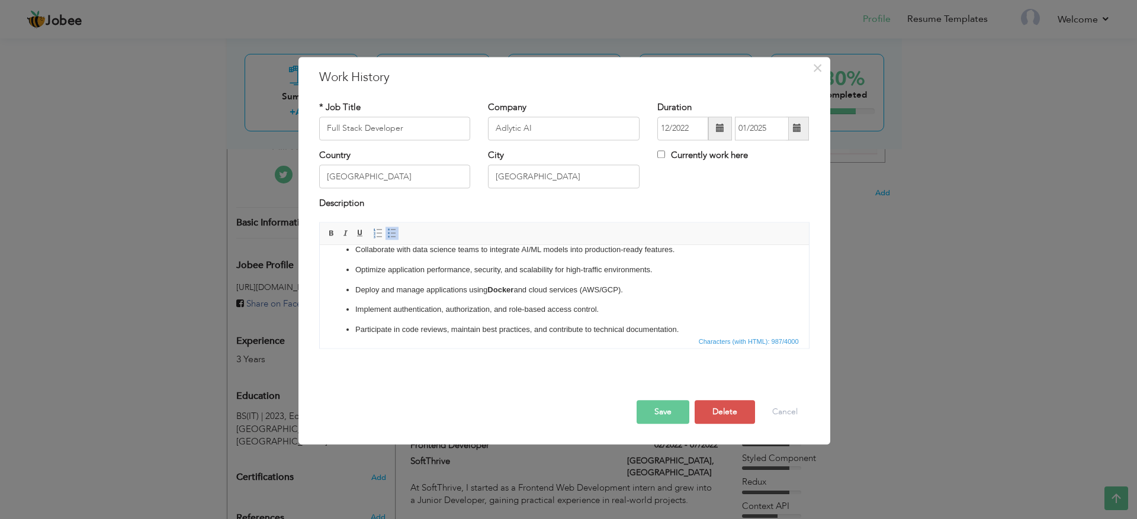
drag, startPoint x: 630, startPoint y: 291, endPoint x: 342, endPoint y: 287, distance: 288.3
click at [342, 287] on ul "Build and maintain scalable web applications using React.js, Next.js, Tailwind …" at bounding box center [563, 247] width 465 height 177
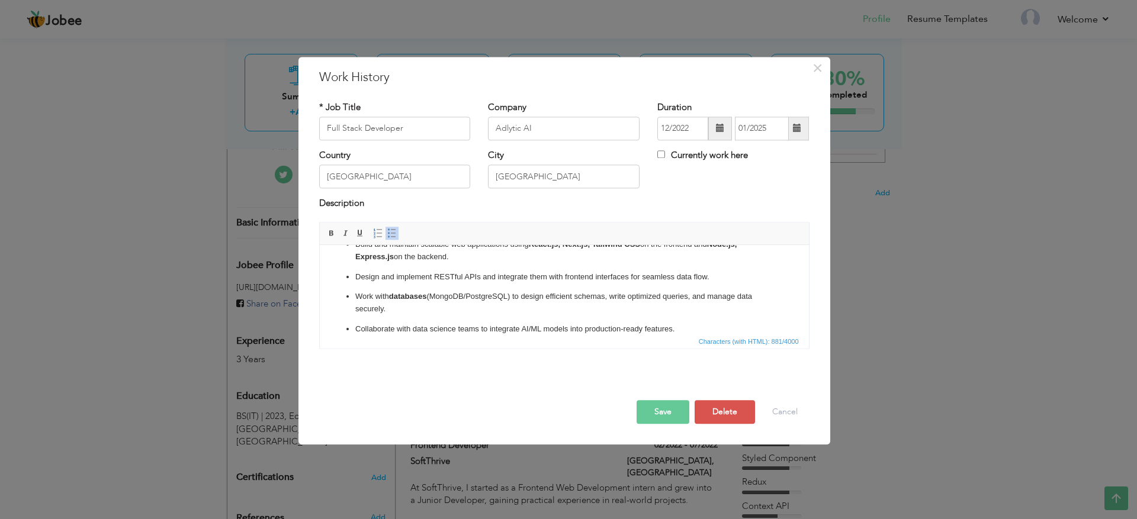
scroll to position [12, 0]
click at [503, 302] on p "Work with databases (MongoDB/PostgreSQL) to design efficient schemas, write opt…" at bounding box center [564, 309] width 418 height 25
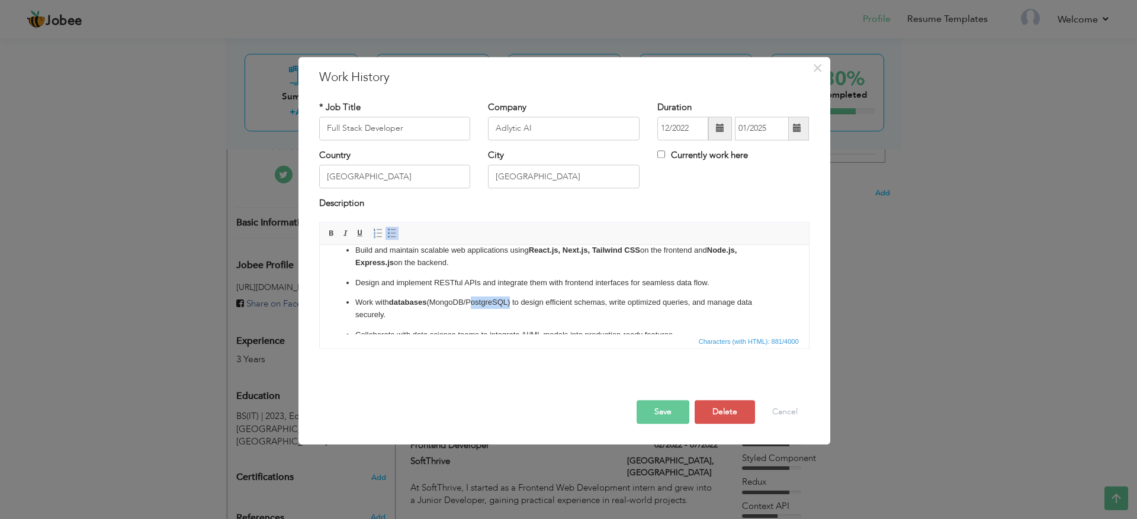
click at [503, 302] on p "Work with databases (MongoDB/PostgreSQL) to design efficient schemas, write opt…" at bounding box center [564, 309] width 418 height 25
click at [435, 301] on p "Work with databases (MongoDB to design efficient schemas, write optimized queri…" at bounding box center [564, 303] width 418 height 12
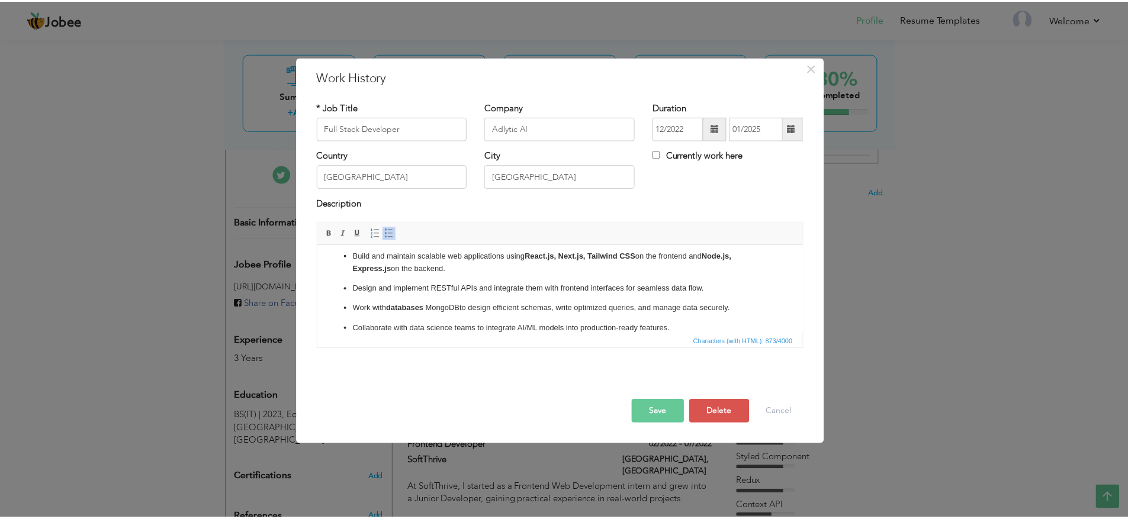
scroll to position [0, 0]
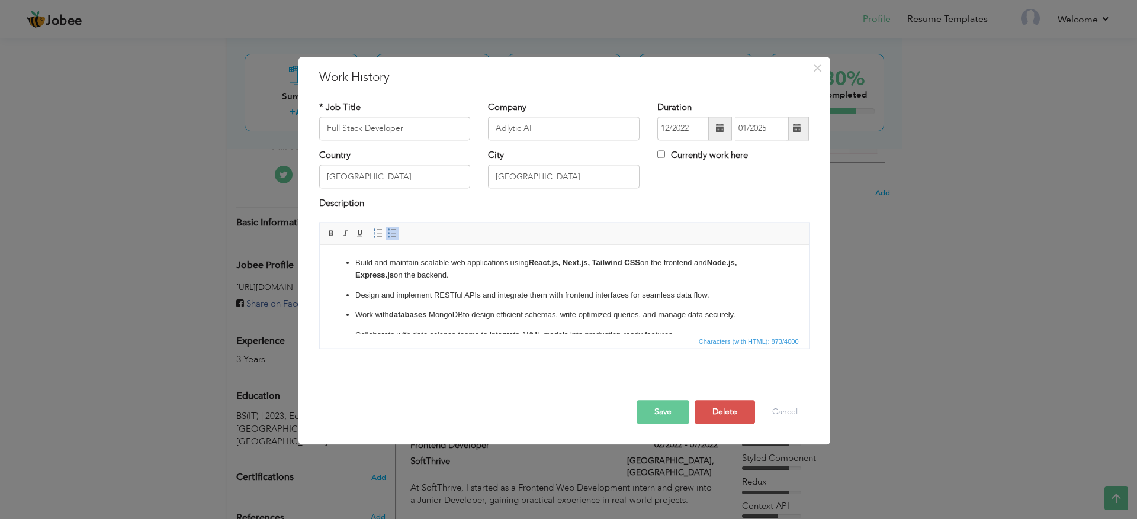
click at [680, 423] on button "Save" at bounding box center [662, 412] width 53 height 24
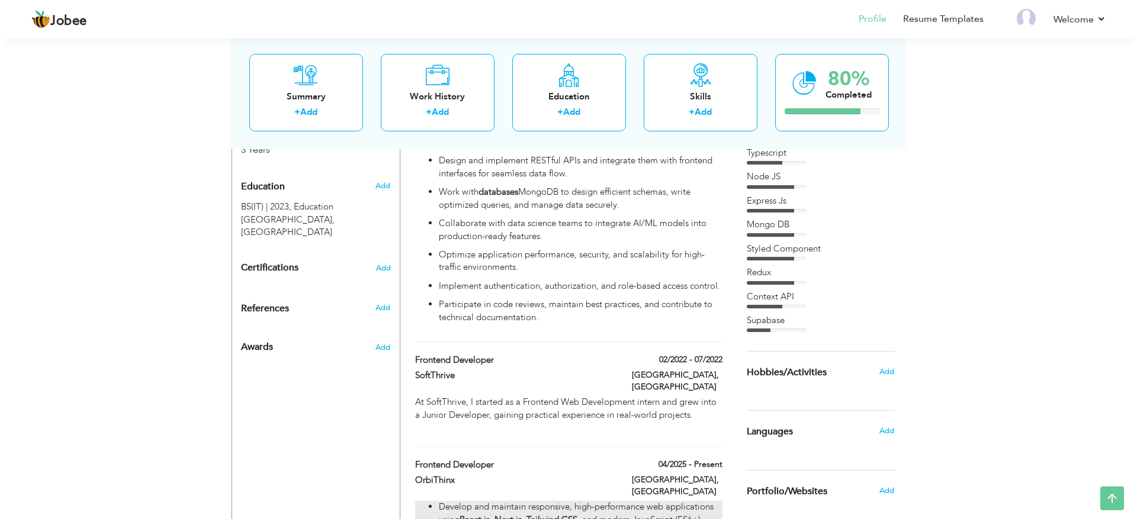
scroll to position [472, 0]
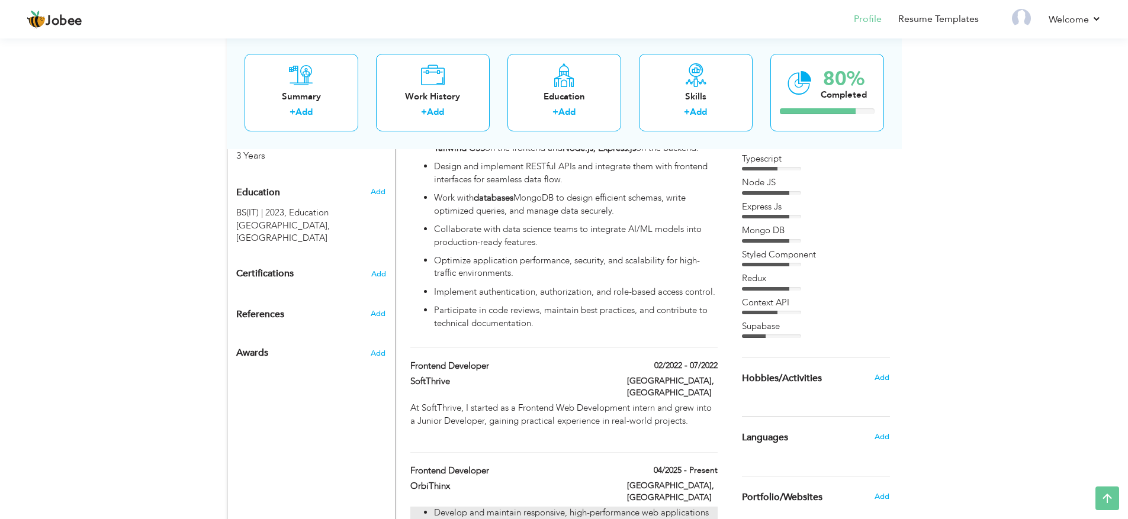
click at [501, 402] on div "At SoftThrive, I started as a Frontend Web Development intern and grew into a J…" at bounding box center [563, 421] width 307 height 38
type input "Frontend Developer"
type input "SoftThrive"
type input "02/2022"
type input "07/2022"
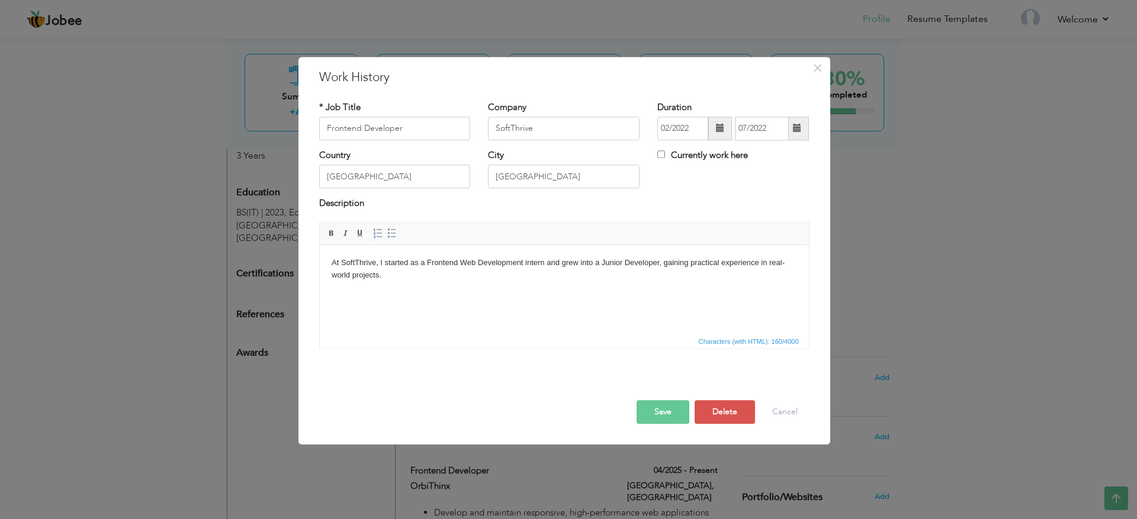
click at [482, 292] on body "At SoftThrive, I started as a Frontend Web Development intern and grew into a J…" at bounding box center [563, 275] width 465 height 37
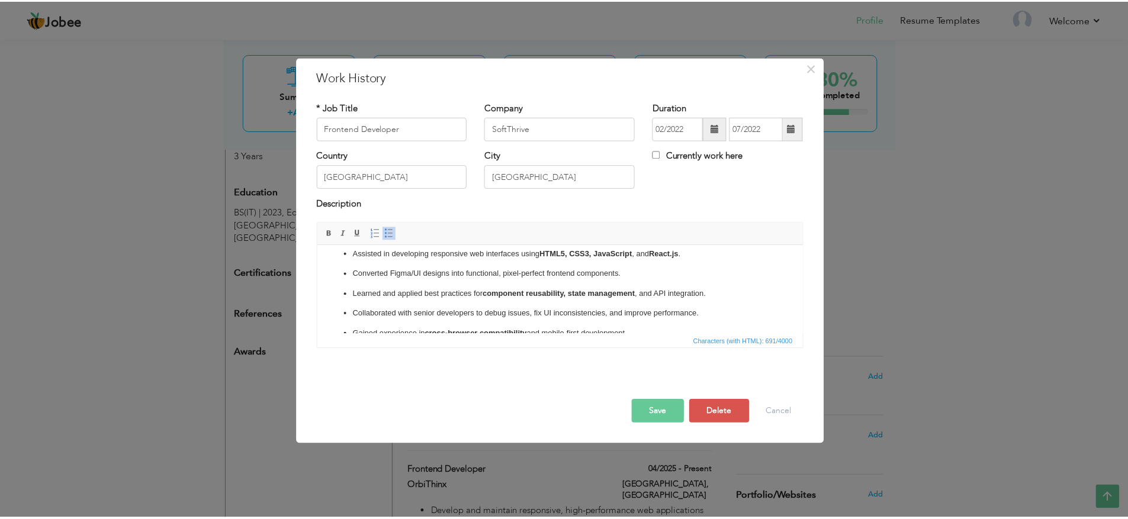
scroll to position [0, 0]
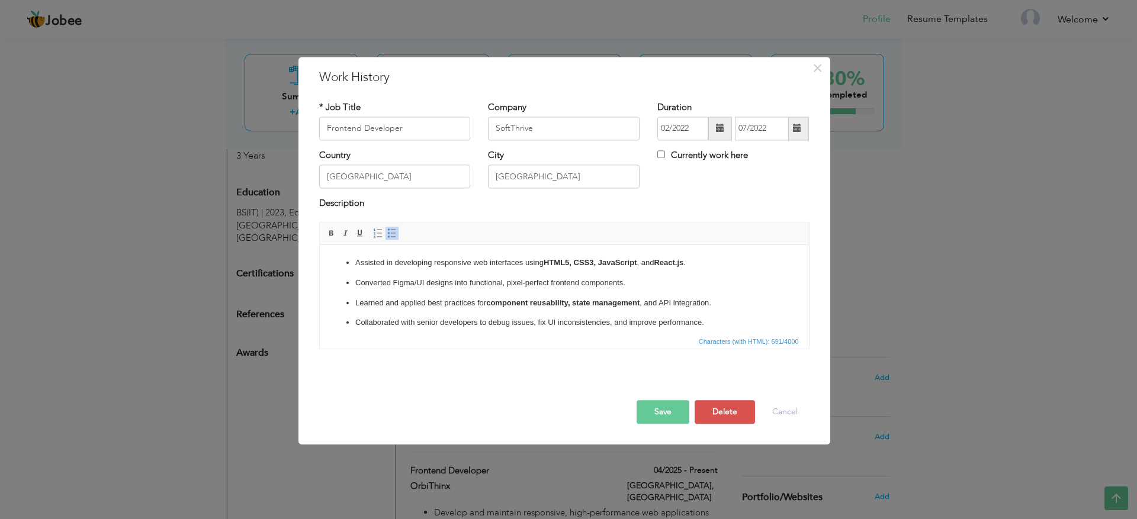
click at [665, 414] on button "Save" at bounding box center [662, 412] width 53 height 24
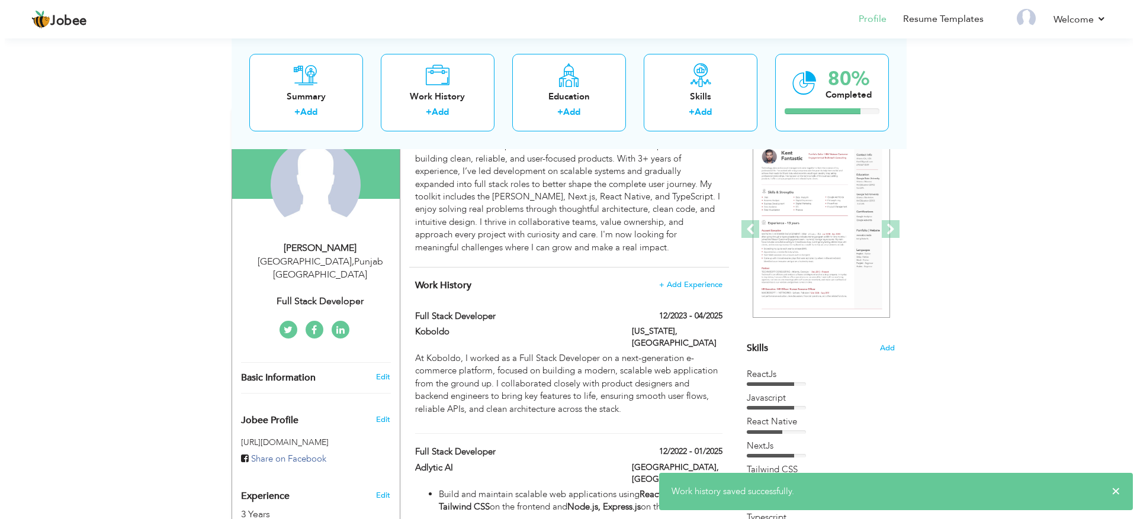
scroll to position [104, 0]
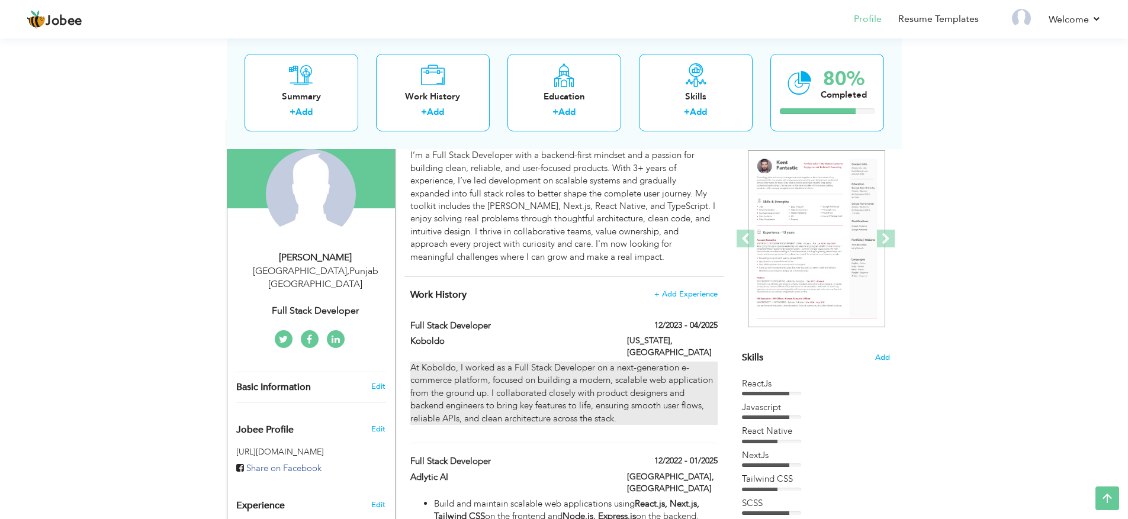
click at [526, 362] on p "At Koboldo, I worked as a Full Stack Developer on a next-generation e-commerce …" at bounding box center [563, 393] width 307 height 63
type input "Full Stack Developer"
type input "Koboldo"
type input "12/2023"
type input "04/2025"
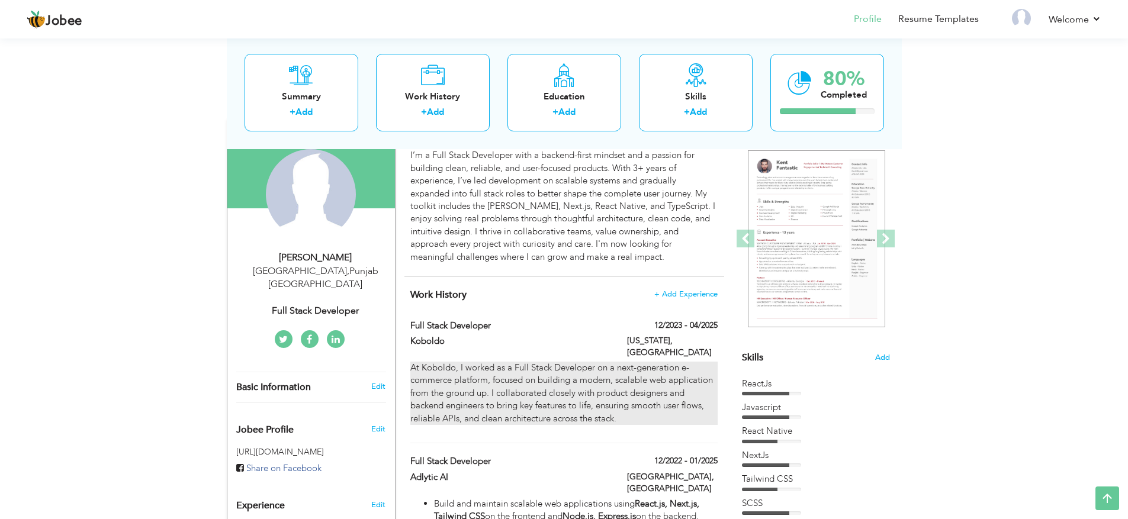
type input "[GEOGRAPHIC_DATA]"
type input "[US_STATE]"
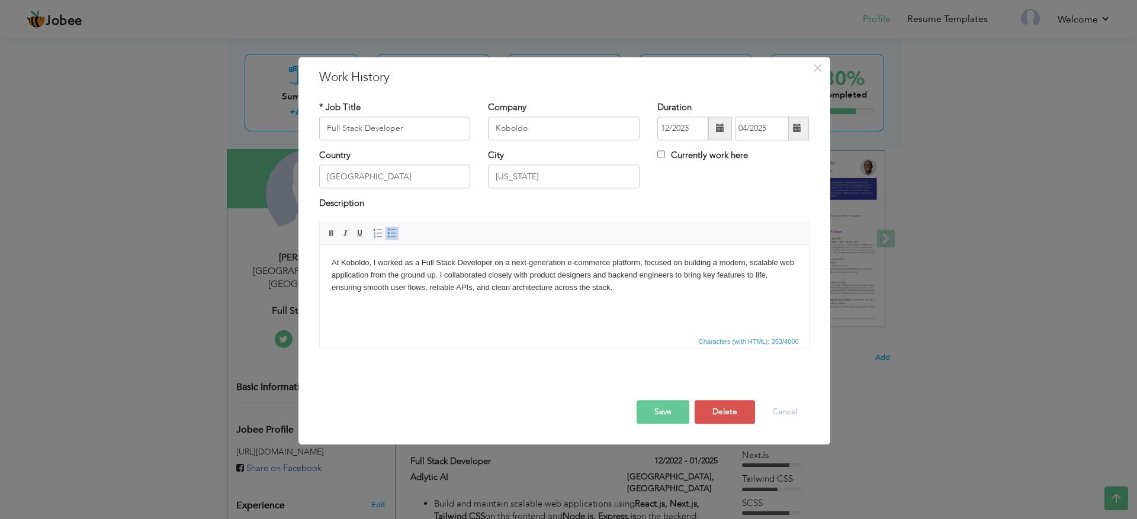
click at [510, 298] on html "At Koboldo, I worked as a Full Stack Developer on a next-generation e-commerce …" at bounding box center [563, 275] width 489 height 60
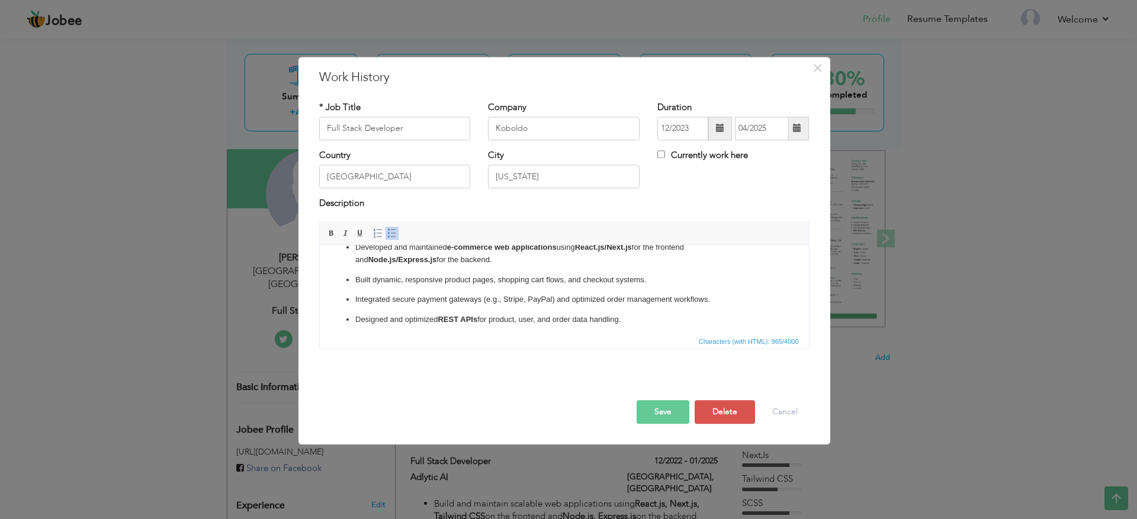
scroll to position [24, 0]
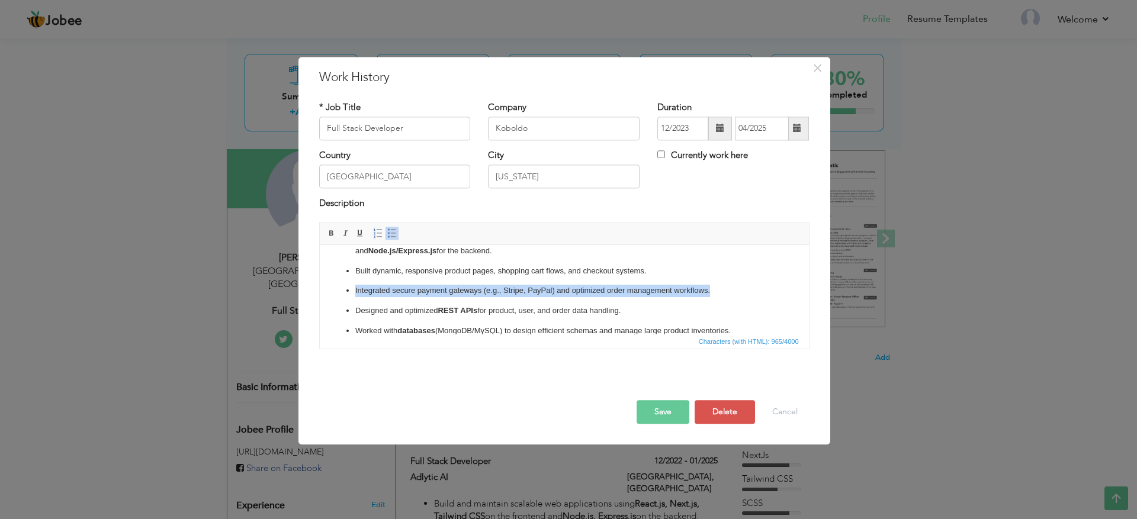
drag, startPoint x: 715, startPoint y: 291, endPoint x: 260, endPoint y: 294, distance: 454.7
click at [319, 294] on html "Developed and maintained e-commerce web applications using React.js/Next.js for…" at bounding box center [563, 315] width 489 height 188
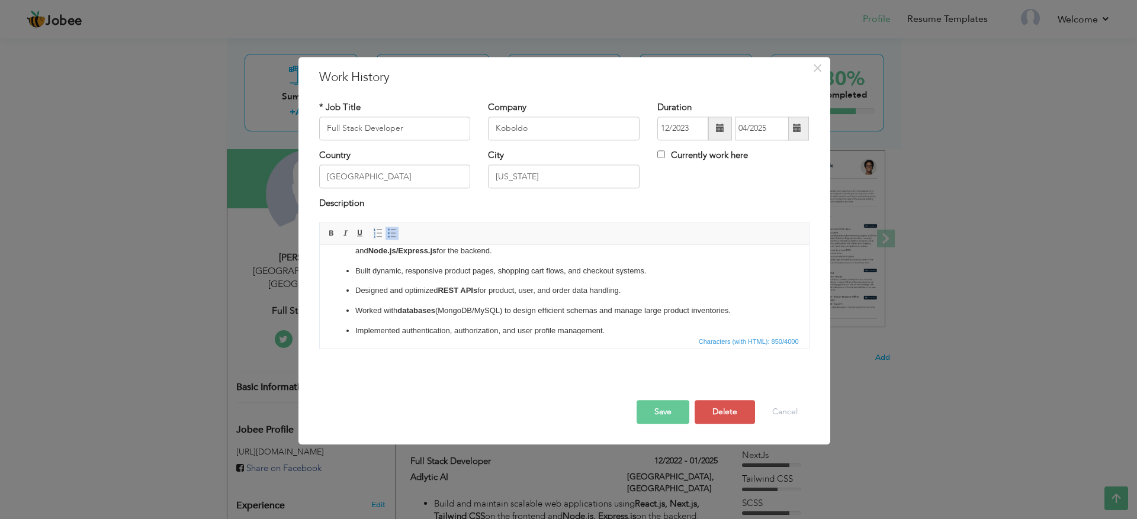
click at [394, 307] on p "Worked with databases (MongoDB/MySQL) to design efficient schemas and manage la…" at bounding box center [564, 311] width 418 height 12
click at [417, 313] on strong "databases" at bounding box center [416, 310] width 38 height 9
drag, startPoint x: 745, startPoint y: 314, endPoint x: 267, endPoint y: 308, distance: 477.8
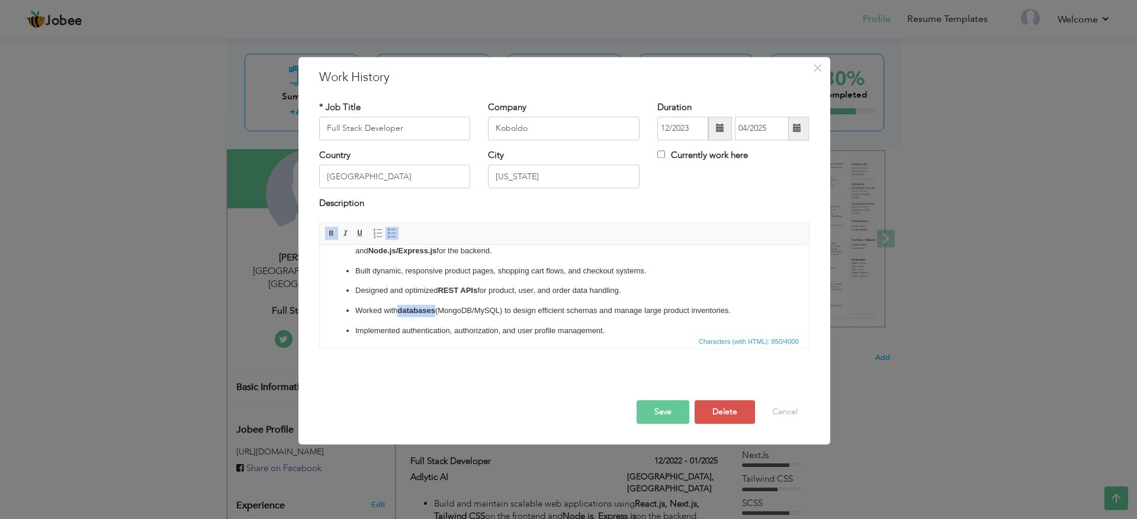
click at [319, 308] on html "Developed and maintained e-commerce web applications using React.js/Next.js for…" at bounding box center [563, 305] width 489 height 168
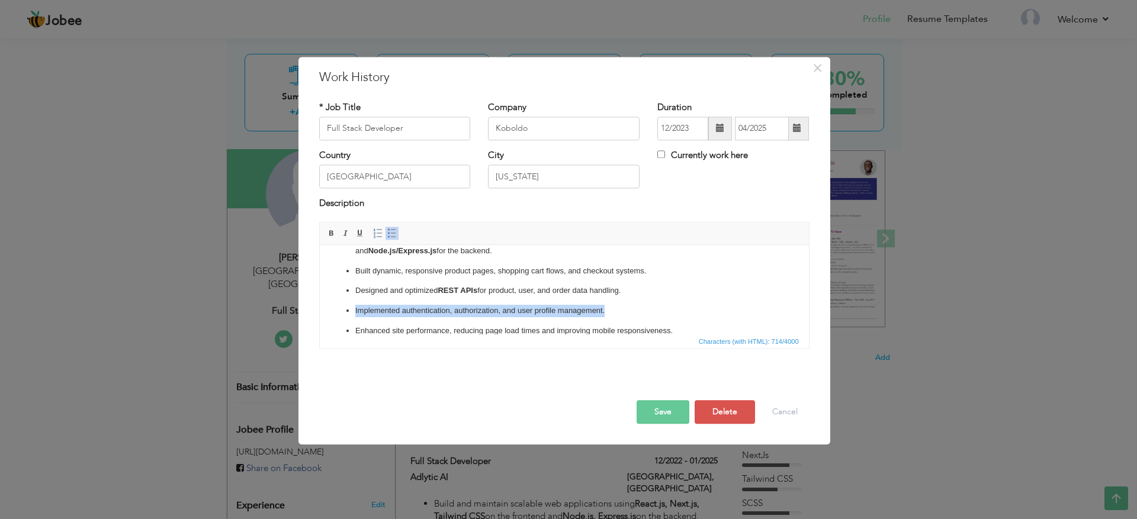
drag, startPoint x: 616, startPoint y: 310, endPoint x: 334, endPoint y: 311, distance: 281.8
click at [334, 311] on ul "Developed and maintained e-commerce web applications using React.js/Next.js for…" at bounding box center [563, 295] width 465 height 125
click at [411, 320] on ul "Developed and maintained e-commerce web applications using React.js/Next.js for…" at bounding box center [563, 295] width 465 height 125
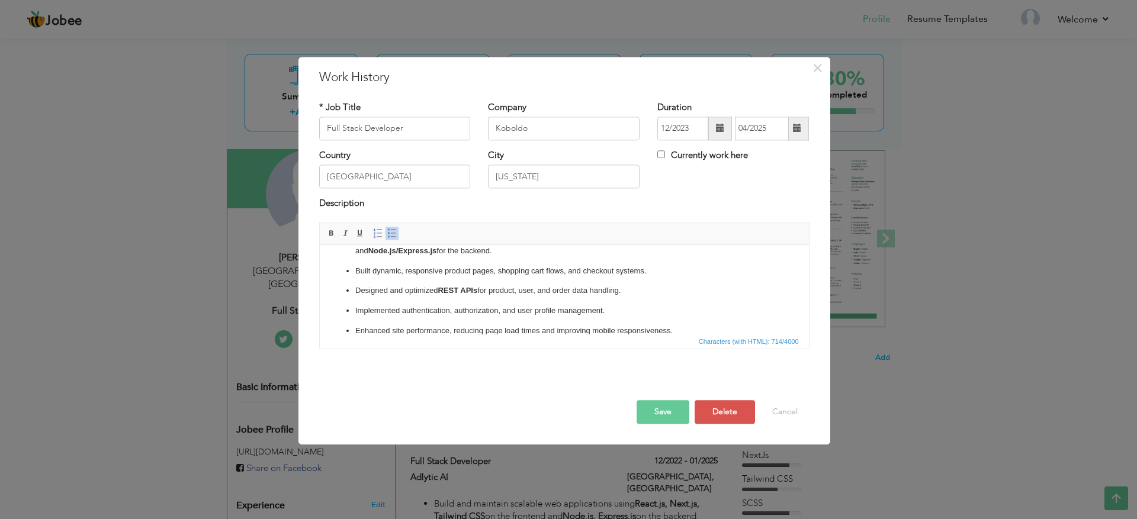
click at [401, 311] on p "Implemented authentication, authorization, and user profile management." at bounding box center [564, 311] width 418 height 12
drag, startPoint x: 615, startPoint y: 313, endPoint x: 342, endPoint y: 305, distance: 273.0
click at [342, 305] on ul "Developed and maintained e-commerce web applications using React.js/Next.js for…" at bounding box center [563, 295] width 465 height 125
drag, startPoint x: 677, startPoint y: 308, endPoint x: 620, endPoint y: 301, distance: 57.3
click at [620, 301] on ul "Developed and maintained e-commerce web applications using React.js/Next.js for…" at bounding box center [563, 285] width 465 height 105
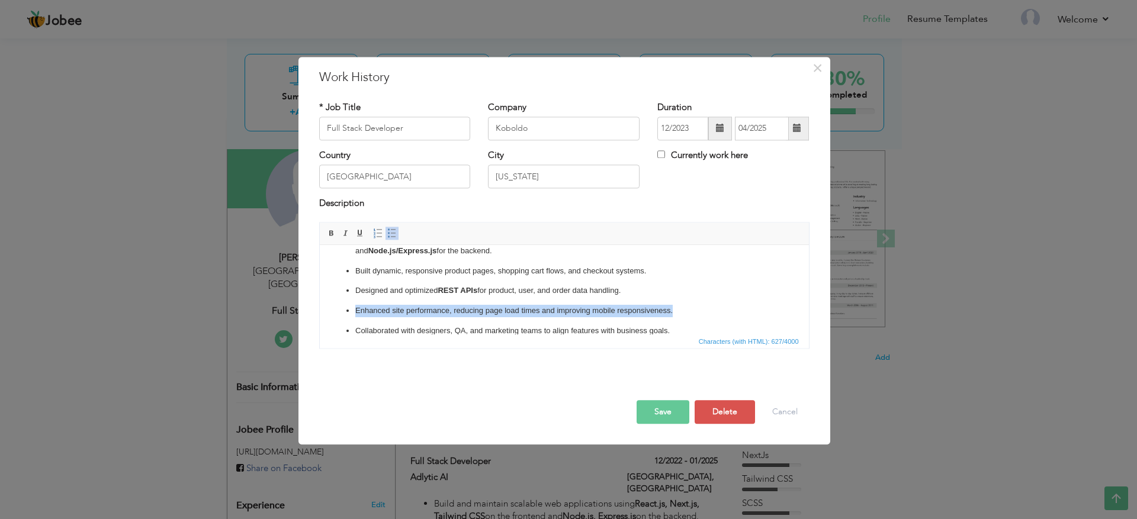
click at [620, 308] on p "Enhanced site performance, reducing page load times and improving mobile respon…" at bounding box center [564, 311] width 418 height 12
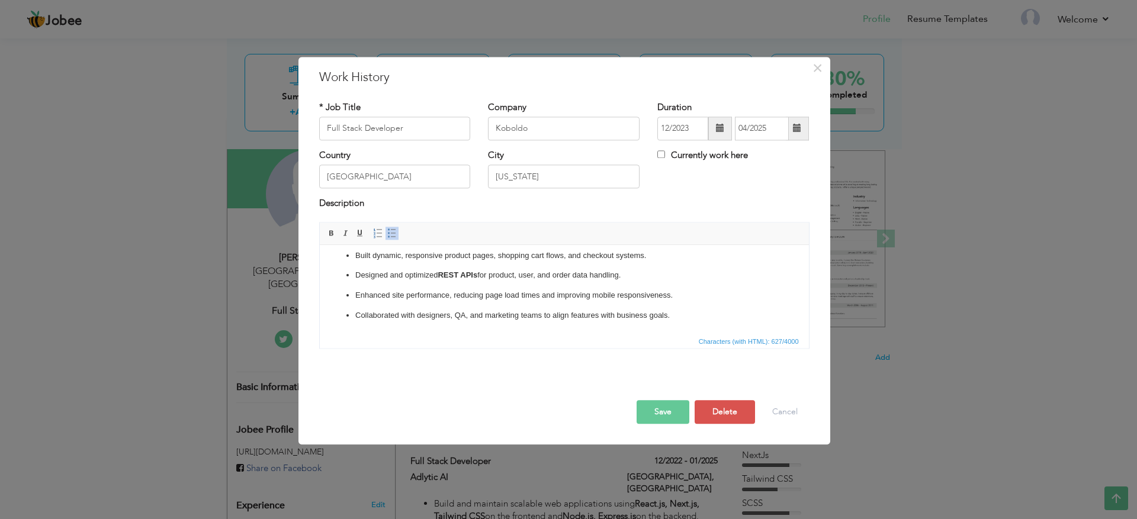
click at [658, 407] on button "Save" at bounding box center [662, 412] width 53 height 24
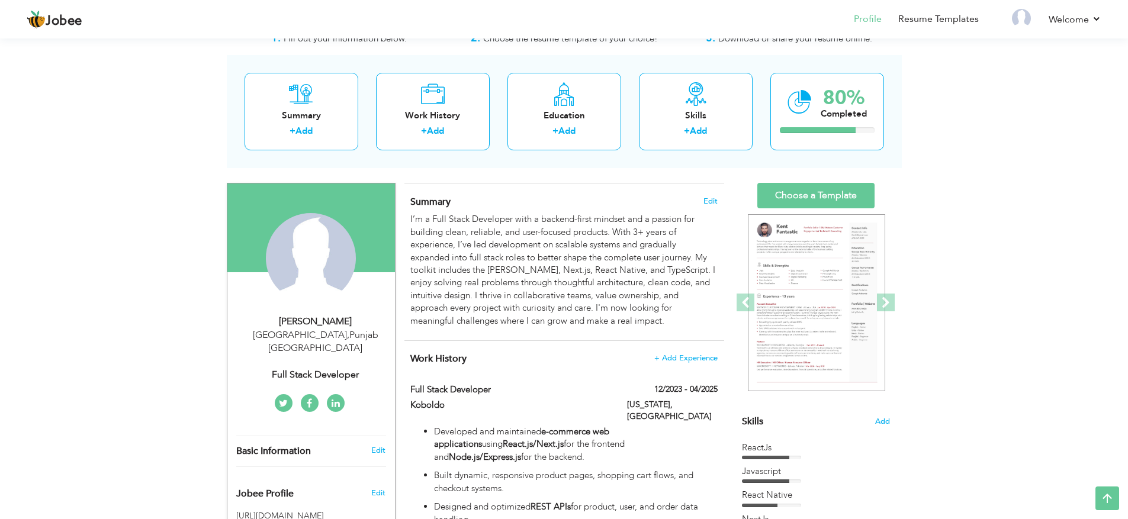
scroll to position [0, 0]
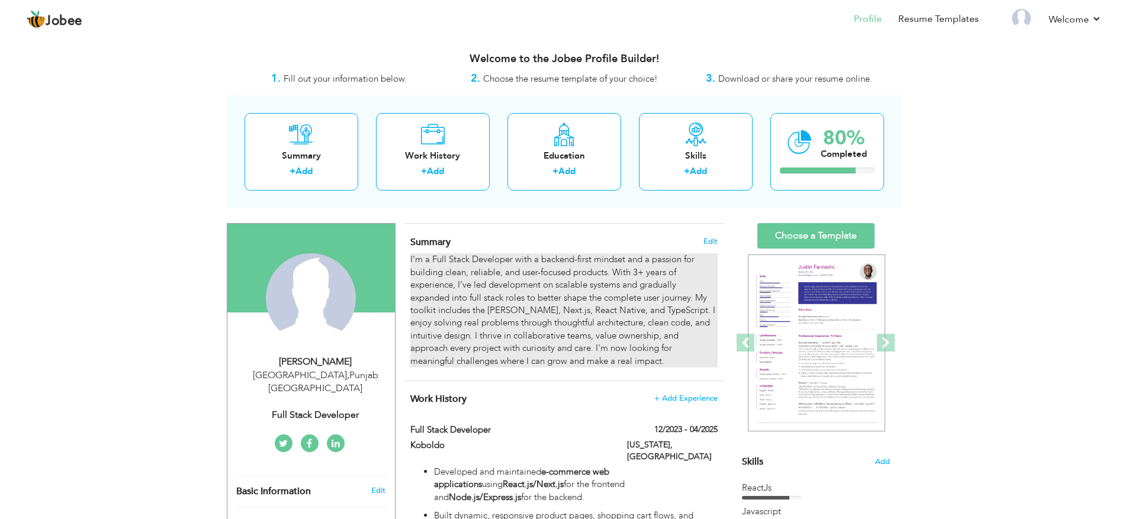
click at [678, 282] on div "I’m a Full Stack Developer with a backend-first mindset and a passion for build…" at bounding box center [563, 310] width 307 height 114
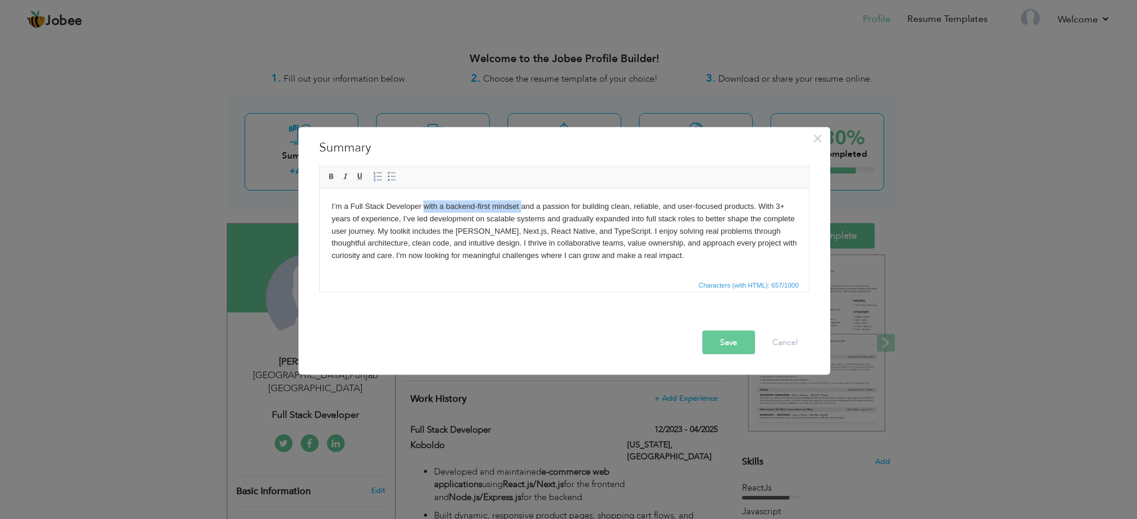
drag, startPoint x: 520, startPoint y: 207, endPoint x: 423, endPoint y: 202, distance: 97.2
click at [423, 202] on body "I’m a Full Stack Developer with a backend-first mindset and a passion for build…" at bounding box center [563, 231] width 465 height 62
click at [468, 208] on body "I’m a Full Stack Developer who have and a passion for building clean, reliable,…" at bounding box center [563, 231] width 465 height 62
click at [707, 203] on body "I’m a Full Stack Developer who have a passion for building clean, reliable, and…" at bounding box center [563, 231] width 465 height 62
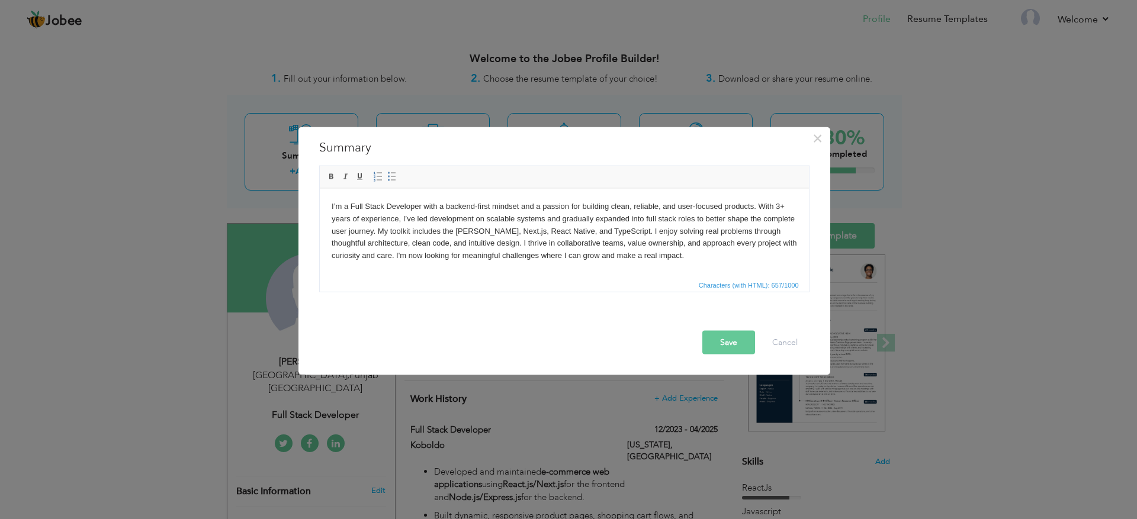
click at [456, 210] on body "I’m a Full Stack Developer with a backend-first mindset and a passion for build…" at bounding box center [563, 231] width 465 height 62
click at [791, 208] on body "I’m a Full Stack Developer with a frontend-first mindset and a passion for buil…" at bounding box center [563, 231] width 465 height 62
click at [633, 272] on html "I’m a Full Stack Developer with a frontend-first mindset and a passion for buil…" at bounding box center [563, 230] width 489 height 85
click at [722, 343] on button "Save" at bounding box center [728, 342] width 53 height 24
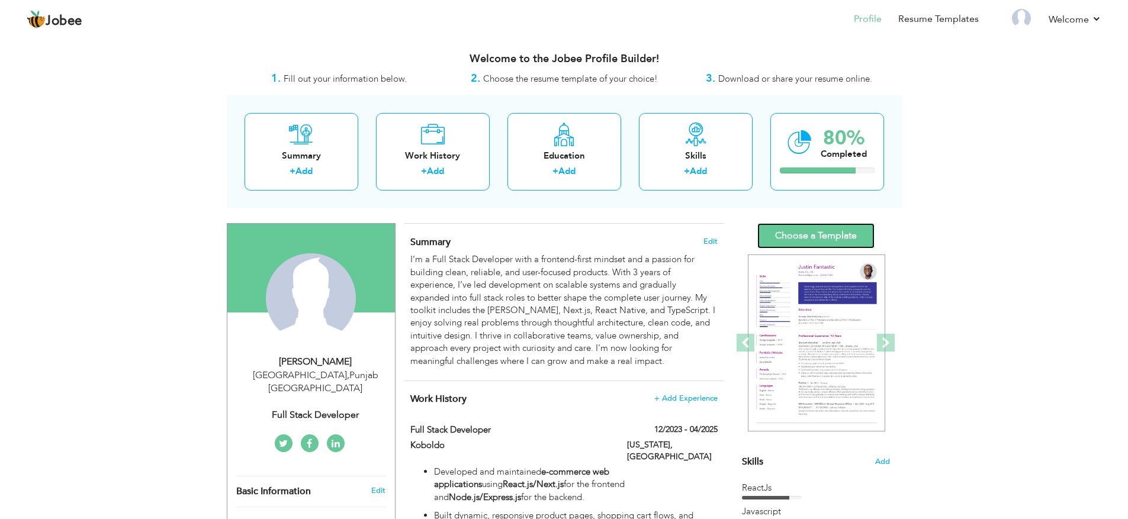
click at [806, 238] on link "Choose a Template" at bounding box center [815, 235] width 117 height 25
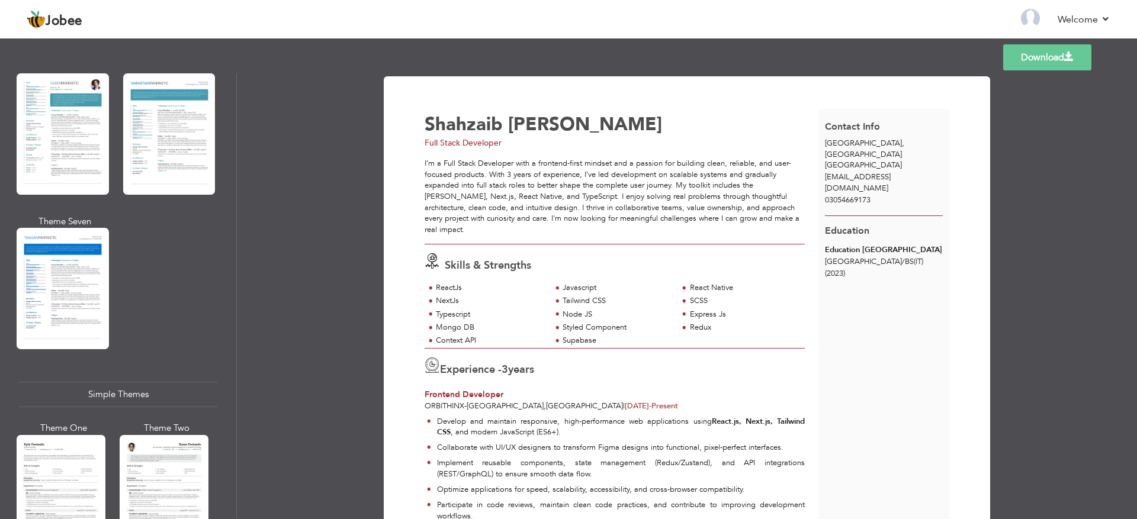
scroll to position [1968, 0]
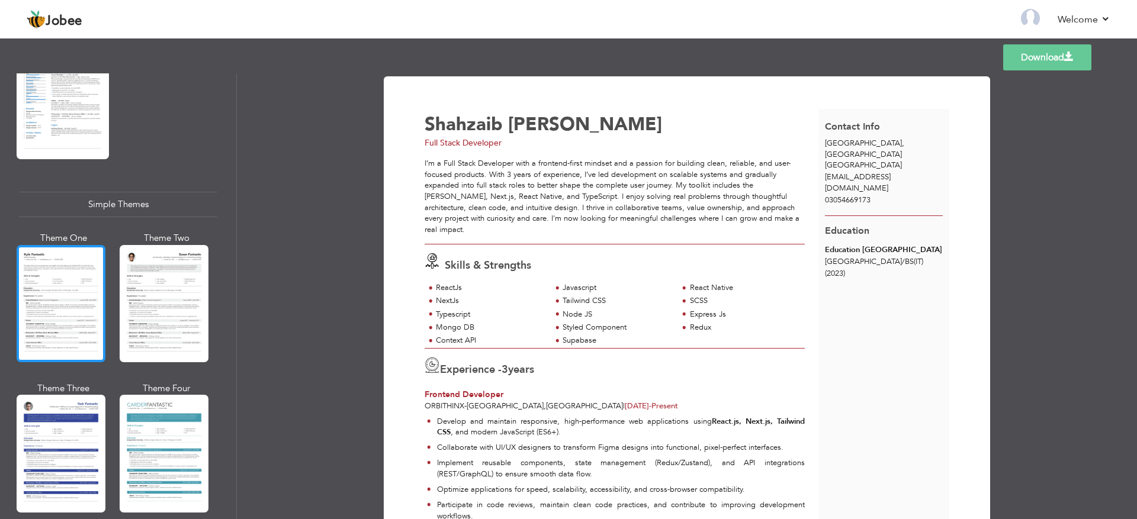
click at [70, 285] on div at bounding box center [61, 303] width 89 height 117
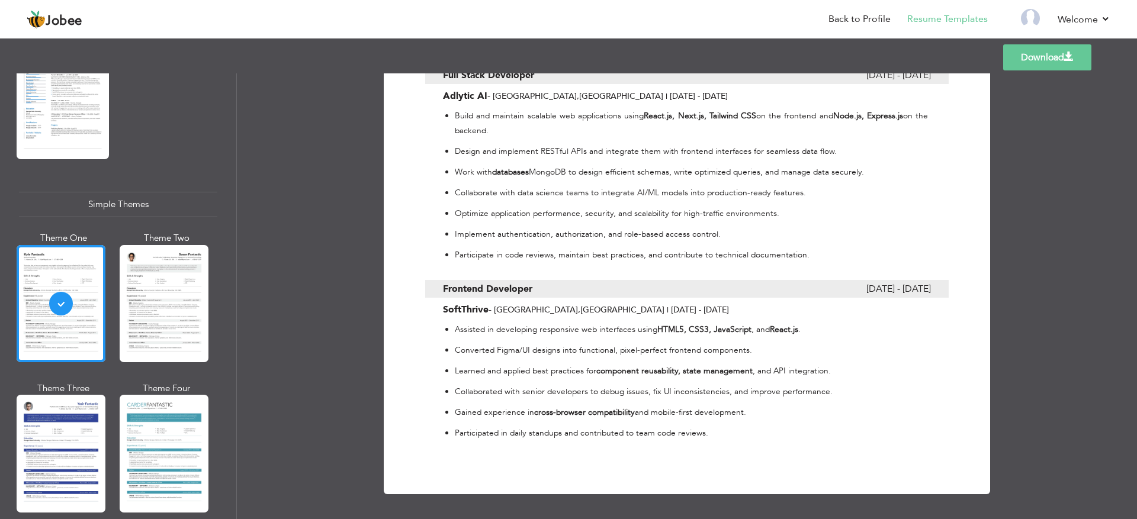
scroll to position [0, 0]
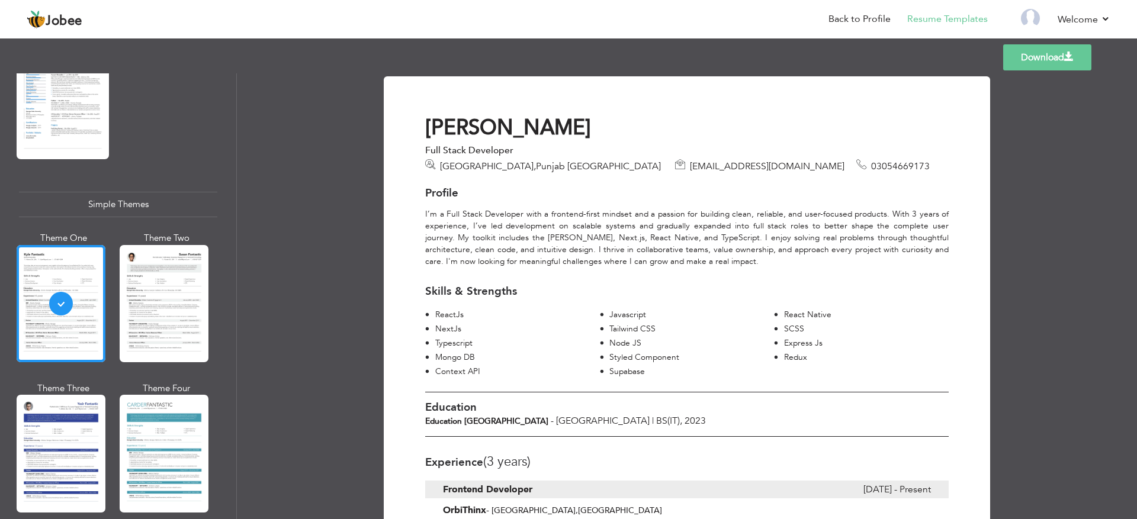
click at [1027, 56] on link "Download" at bounding box center [1047, 57] width 88 height 26
